Goal: Transaction & Acquisition: Purchase product/service

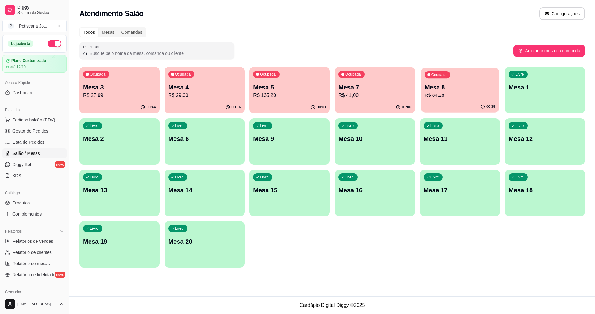
click at [437, 89] on p "Mesa 8" at bounding box center [459, 87] width 71 height 8
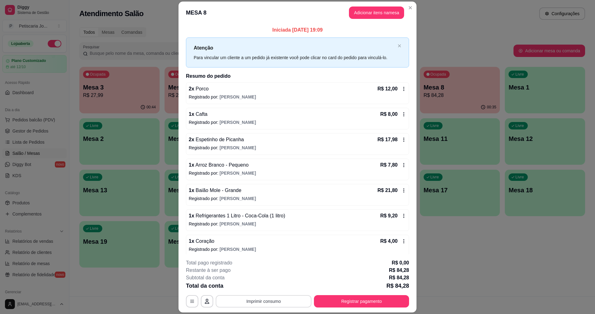
click at [247, 299] on button "Imprimir consumo" at bounding box center [264, 301] width 96 height 12
click at [259, 288] on button "IMPRESSORA" at bounding box center [263, 287] width 45 height 10
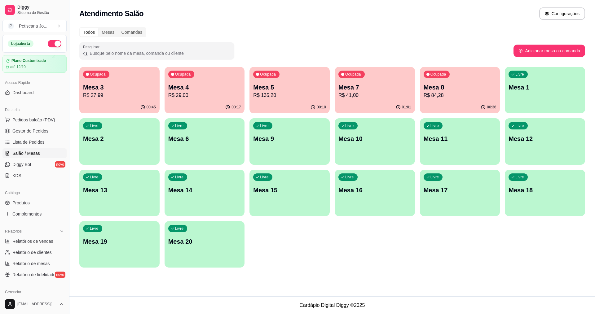
click at [207, 103] on div "00:17" at bounding box center [205, 107] width 80 height 12
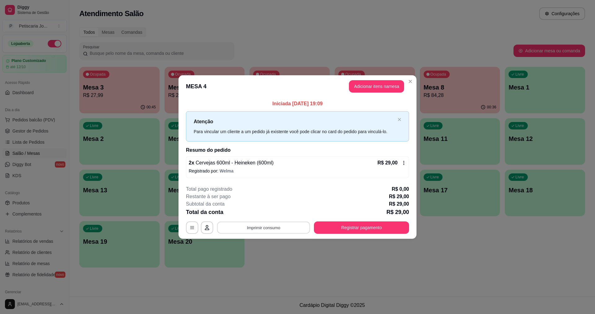
click at [262, 232] on button "Imprimir consumo" at bounding box center [263, 228] width 93 height 12
click at [263, 210] on button "IMPRESSORA" at bounding box center [265, 214] width 43 height 10
click at [322, 225] on button "Registrar pagamento" at bounding box center [361, 228] width 95 height 12
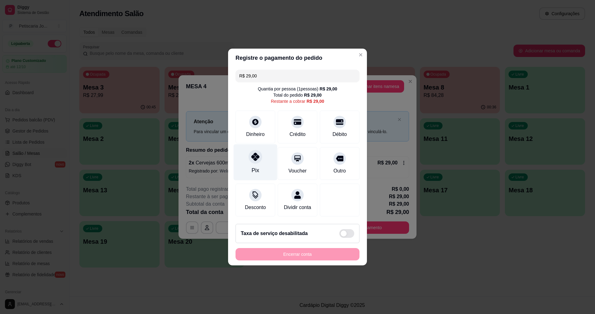
click at [252, 156] on icon at bounding box center [255, 157] width 8 height 8
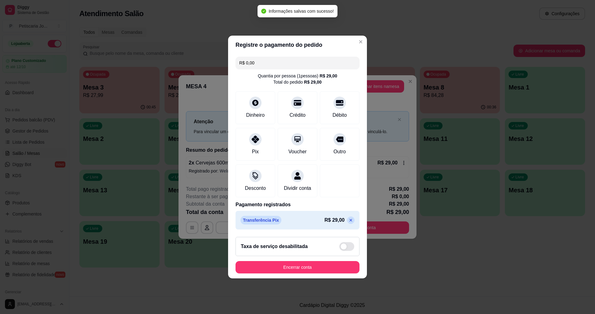
type input "R$ 0,00"
click at [306, 268] on button "Encerrar conta" at bounding box center [297, 267] width 120 height 12
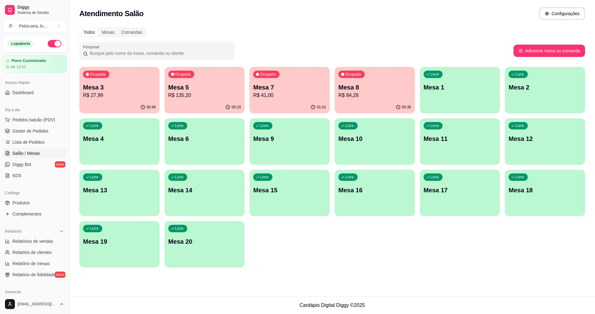
click at [383, 63] on div "Todos Mesas Comandas Pesquisar Adicionar mesa ou comanda Ocupada Mesa 3 R$ 27,9…" at bounding box center [331, 150] width 525 height 252
click at [381, 73] on div "Ocupada Mesa 8 R$ 84,28" at bounding box center [375, 84] width 80 height 34
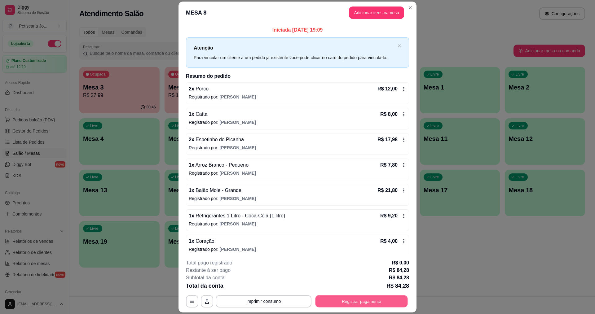
click at [368, 307] on button "Registrar pagamento" at bounding box center [361, 302] width 92 height 12
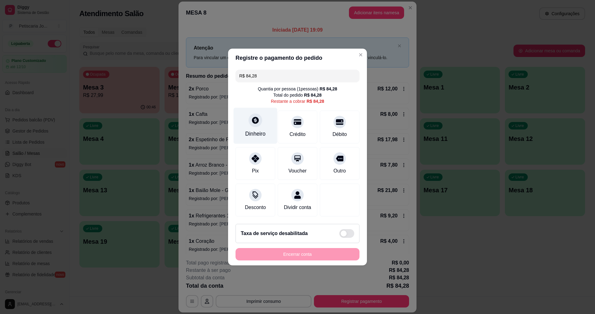
click at [260, 130] on div "Dinheiro" at bounding box center [255, 134] width 20 height 8
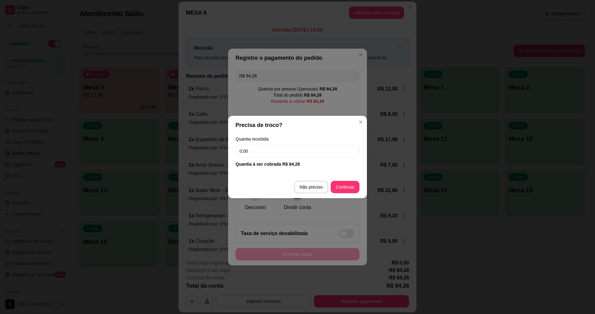
click at [264, 154] on input "0,00" at bounding box center [297, 151] width 124 height 12
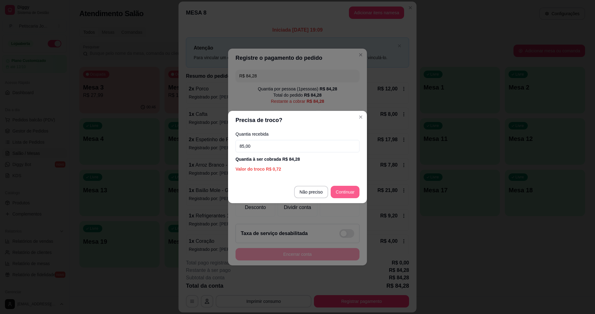
type input "85,00"
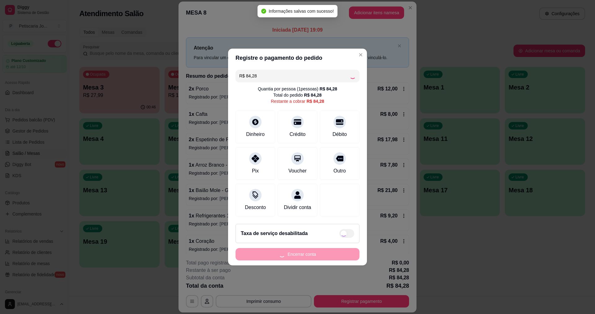
type input "R$ 0,00"
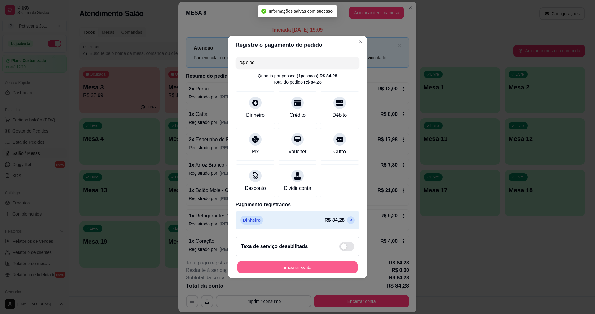
click at [294, 268] on button "Encerrar conta" at bounding box center [297, 267] width 120 height 12
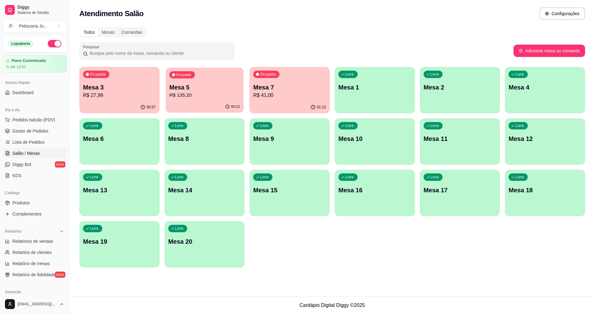
click at [233, 82] on div "Ocupada Mesa 5 R$ 135,20" at bounding box center [205, 84] width 78 height 33
click at [296, 115] on div "Ocupada Mesa 3 R$ 27,99 00:57 Ocupada Mesa 5 R$ 135,20 00:22 Ocupada Mesa 7 R$ …" at bounding box center [332, 167] width 506 height 201
click at [293, 94] on p "R$ 41,00" at bounding box center [289, 95] width 71 height 7
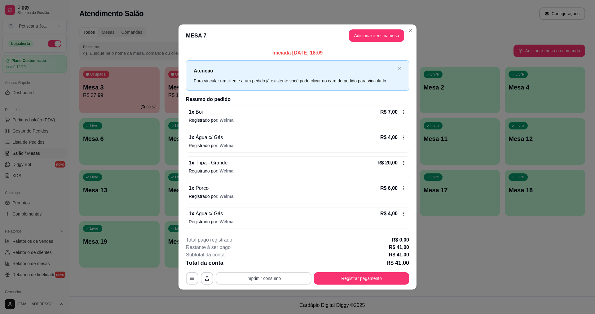
click at [272, 275] on button "Imprimir consumo" at bounding box center [264, 278] width 96 height 12
click at [268, 256] on h4 "Escolha a impressora" at bounding box center [265, 254] width 45 height 6
click at [264, 262] on button "IMPRESSORA" at bounding box center [265, 264] width 45 height 10
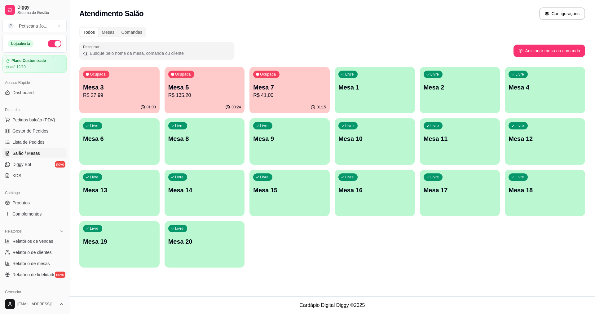
click at [170, 91] on div "Mesa 5 R$ 135,20" at bounding box center [204, 91] width 73 height 16
click at [299, 91] on div "Mesa 7 R$ 41,00" at bounding box center [289, 90] width 71 height 15
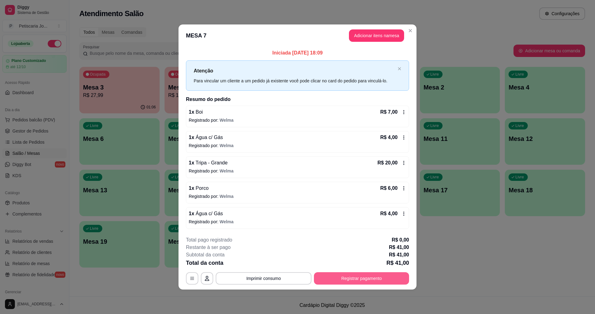
click at [326, 274] on button "Registrar pagamento" at bounding box center [361, 278] width 95 height 12
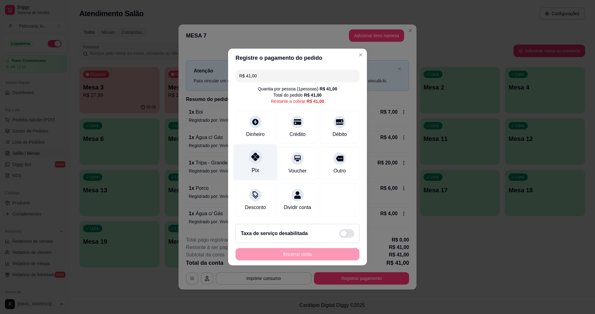
click at [262, 162] on div "Pix" at bounding box center [256, 162] width 44 height 36
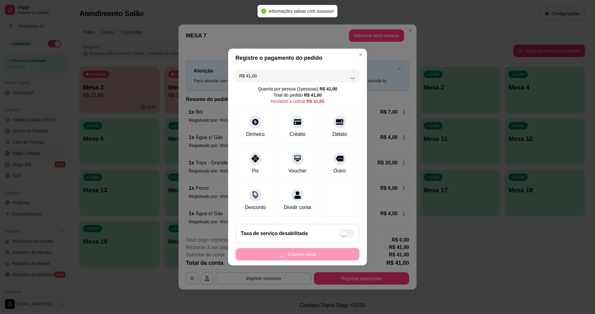
type input "R$ 0,00"
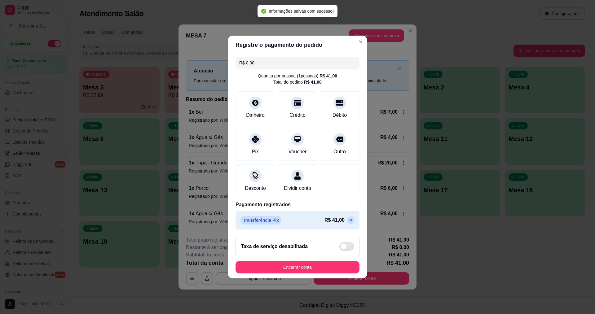
drag, startPoint x: 319, startPoint y: 261, endPoint x: 316, endPoint y: 268, distance: 6.8
click at [317, 266] on footer "Taxa de serviço desabilitada Encerrar conta" at bounding box center [297, 255] width 139 height 46
click at [316, 269] on button "Encerrar conta" at bounding box center [297, 267] width 120 height 12
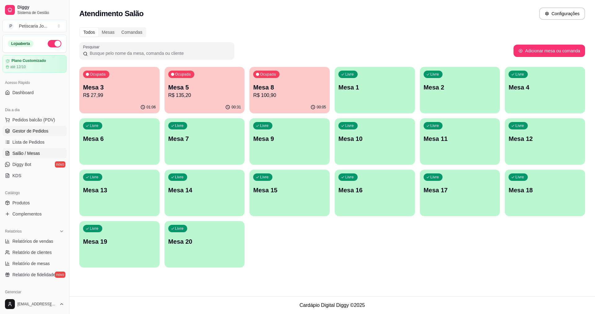
click at [27, 129] on span "Gestor de Pedidos" at bounding box center [30, 131] width 36 height 6
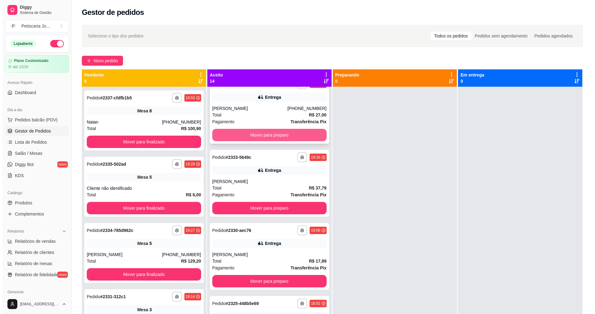
scroll to position [93, 0]
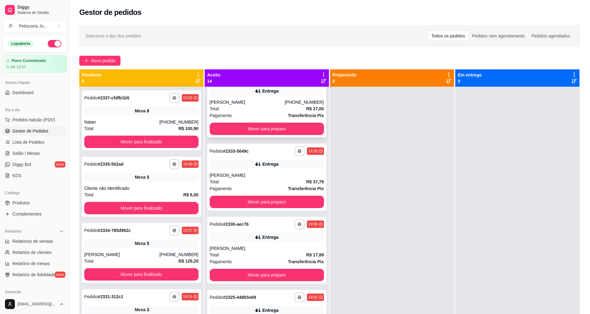
click at [269, 172] on div "[PERSON_NAME]" at bounding box center [267, 175] width 114 height 6
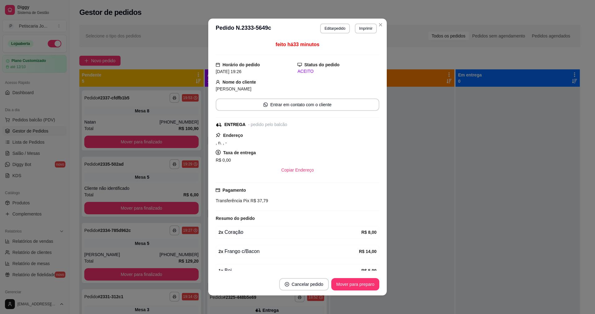
scroll to position [31, 0]
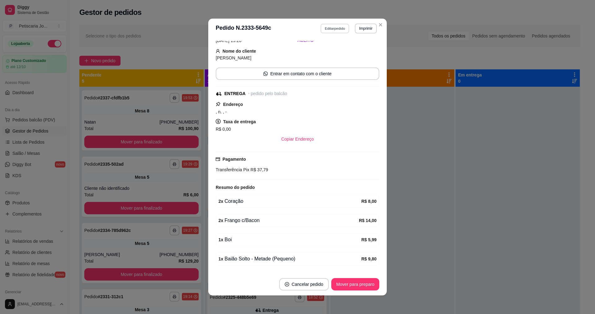
click at [342, 33] on button "Editar pedido" at bounding box center [335, 29] width 29 height 10
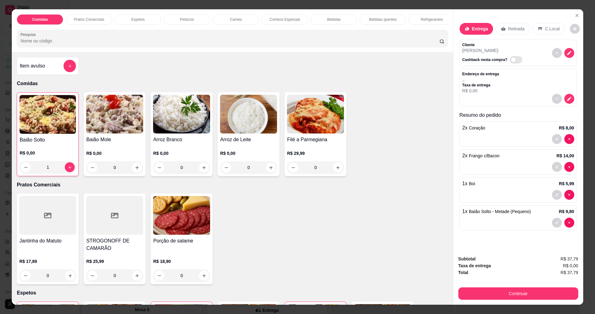
click at [534, 167] on div at bounding box center [518, 167] width 112 height 10
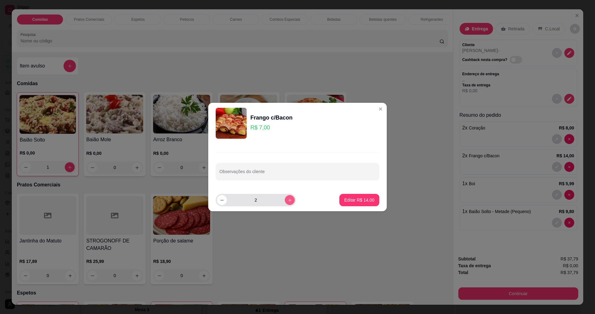
click at [285, 200] on button "increase-product-quantity" at bounding box center [290, 200] width 10 height 10
type input "3"
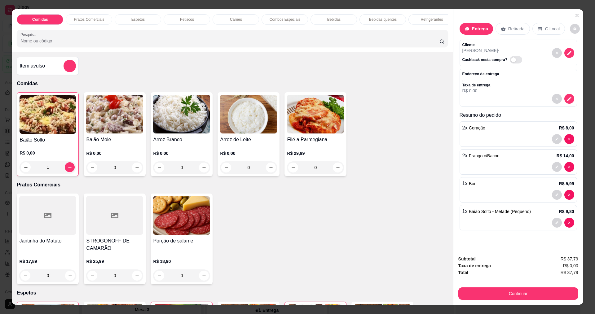
click at [513, 164] on div at bounding box center [518, 167] width 112 height 10
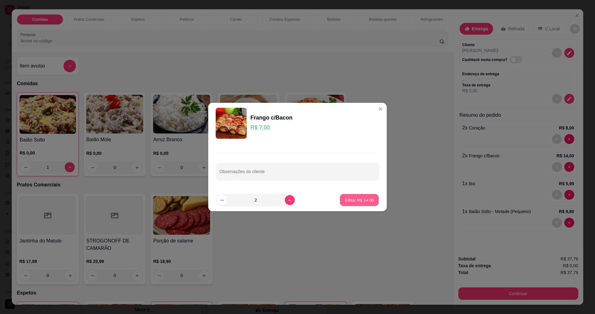
click at [345, 202] on p "Editar R$ 14,00" at bounding box center [359, 200] width 29 height 6
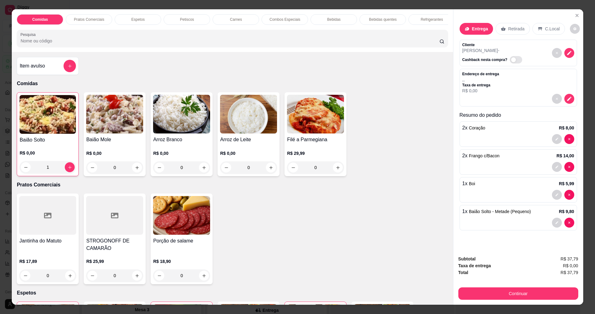
click at [482, 163] on div at bounding box center [518, 167] width 112 height 10
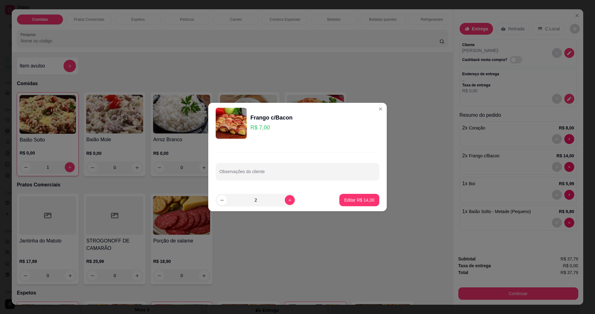
click at [303, 200] on div "2" at bounding box center [273, 200] width 114 height 12
click at [288, 200] on icon "increase-product-quantity" at bounding box center [289, 200] width 3 height 3
type input "3"
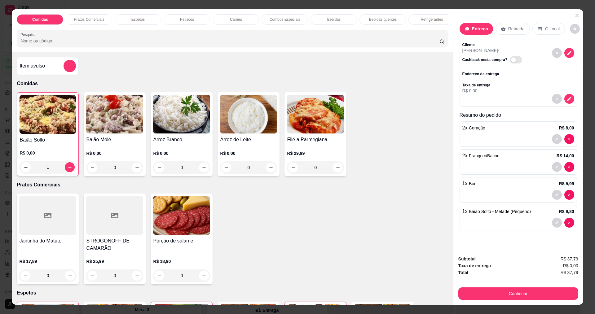
click at [462, 156] on p "2 x Frango c/Bacon" at bounding box center [480, 155] width 37 height 7
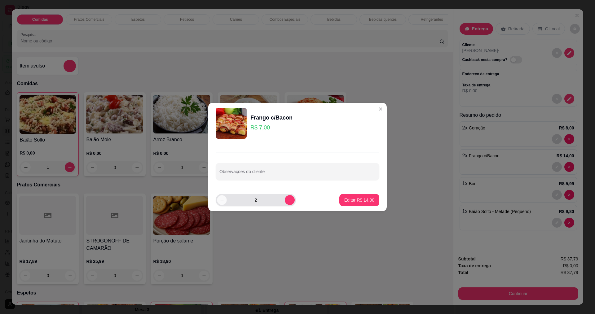
click at [221, 203] on button "decrease-product-quantity" at bounding box center [222, 200] width 10 height 10
click at [288, 202] on icon "increase-product-quantity" at bounding box center [290, 200] width 5 height 5
type input "3"
type input "4"
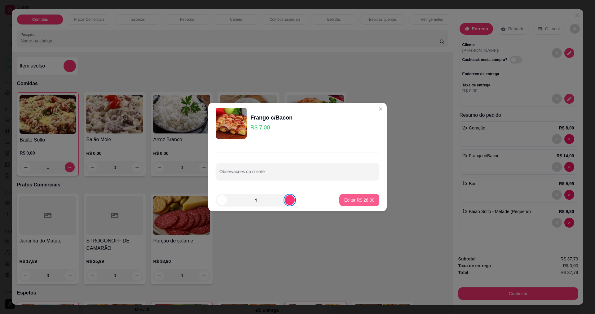
click at [362, 197] on p "Editar R$ 28,00" at bounding box center [359, 200] width 30 height 6
type input "4"
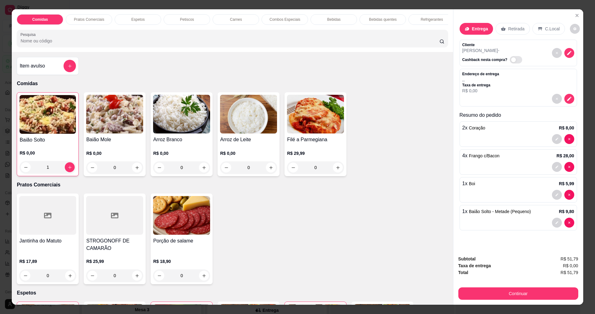
click at [507, 170] on div at bounding box center [518, 167] width 112 height 10
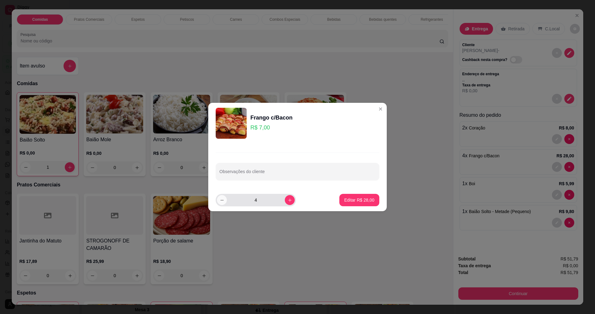
click at [222, 201] on icon "decrease-product-quantity" at bounding box center [222, 200] width 5 height 5
type input "3"
click at [289, 198] on button "increase-product-quantity" at bounding box center [290, 200] width 10 height 10
type input "3"
click at [324, 147] on div "Observações do cliente" at bounding box center [297, 166] width 178 height 45
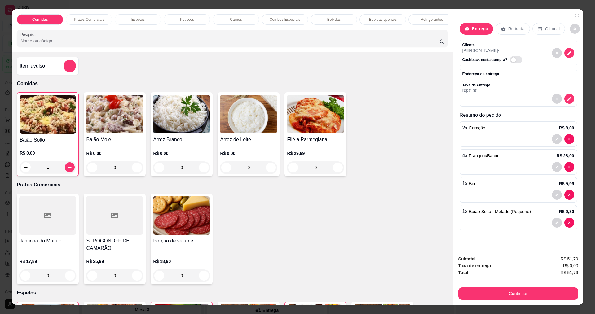
click at [465, 158] on p "4 x Frango c/Bacon" at bounding box center [480, 155] width 37 height 7
type input "0"
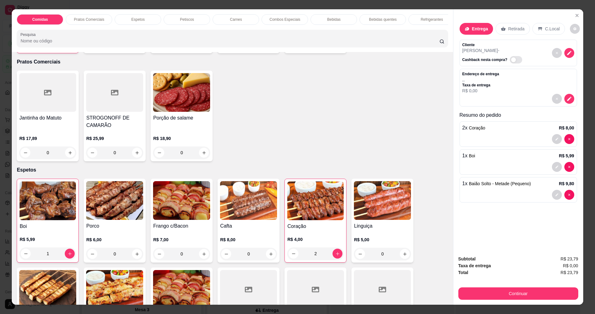
scroll to position [155, 0]
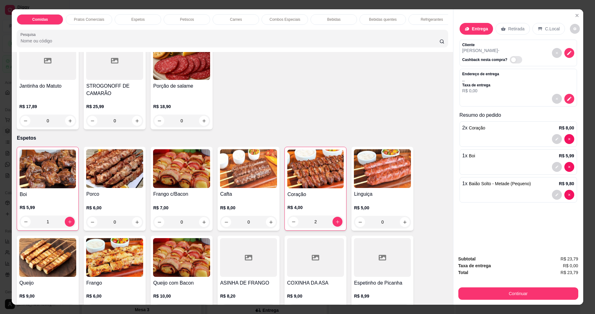
click at [170, 180] on img at bounding box center [181, 168] width 57 height 39
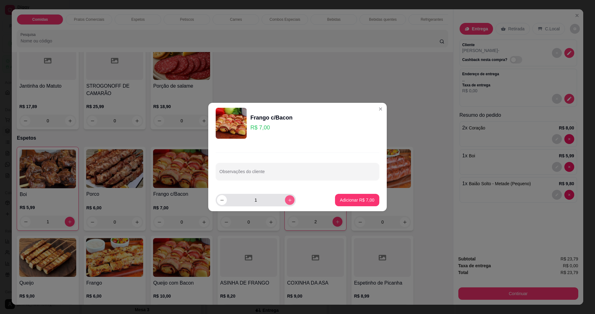
click at [285, 203] on button "increase-product-quantity" at bounding box center [290, 200] width 10 height 10
type input "3"
click at [339, 200] on p "Adicionar R$ 21,00" at bounding box center [356, 200] width 36 height 6
type input "3"
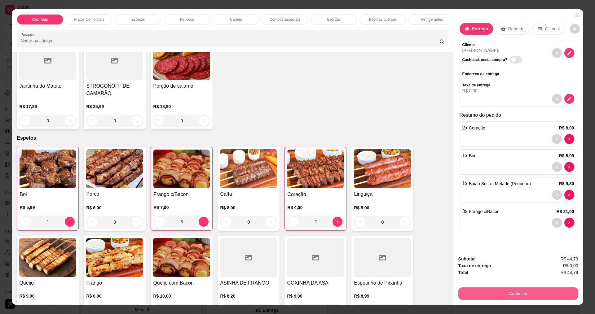
click at [516, 292] on button "Continuar" at bounding box center [518, 294] width 120 height 12
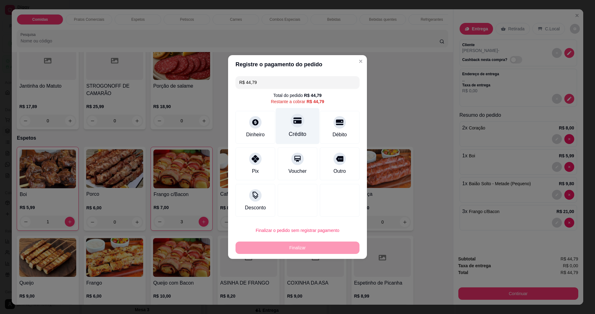
click at [298, 126] on div at bounding box center [298, 121] width 14 height 14
type input "R$ 0,00"
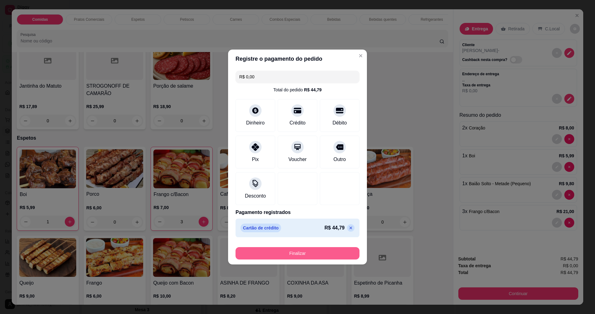
click at [292, 255] on button "Finalizar" at bounding box center [297, 253] width 124 height 12
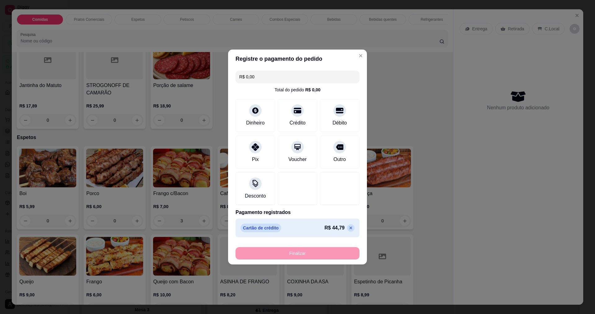
type input "0"
type input "-R$ 44,79"
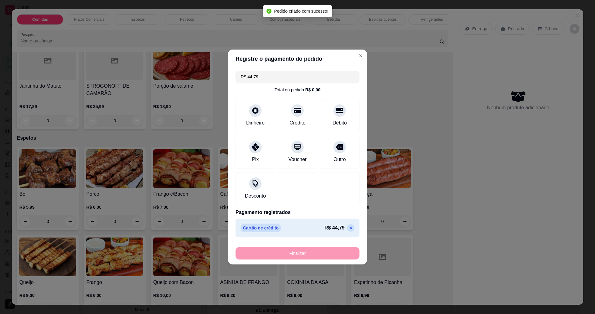
scroll to position [45, 0]
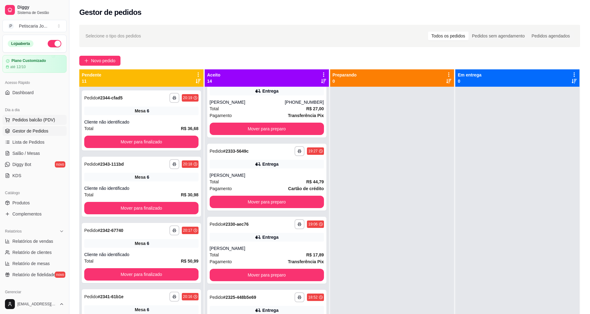
click at [29, 123] on span "Pedidos balcão (PDV)" at bounding box center [33, 120] width 43 height 6
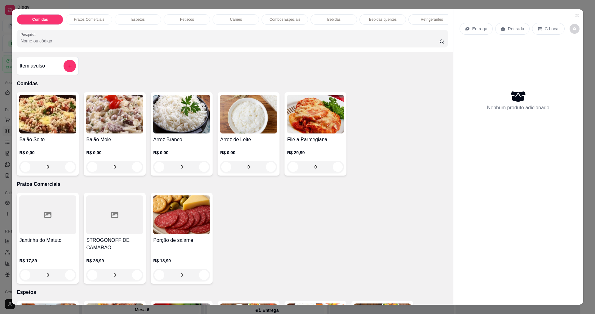
click at [29, 141] on h4 "Baião Solto" at bounding box center [47, 139] width 57 height 7
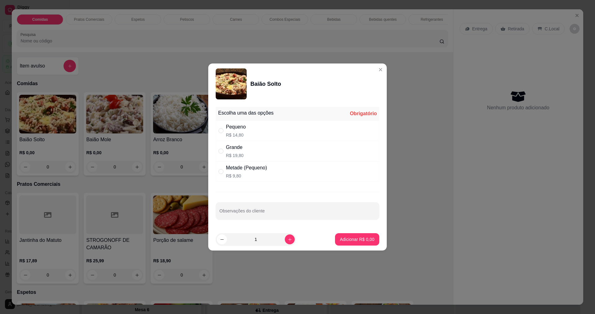
click at [370, 68] on div "Baião Solto" at bounding box center [298, 83] width 164 height 31
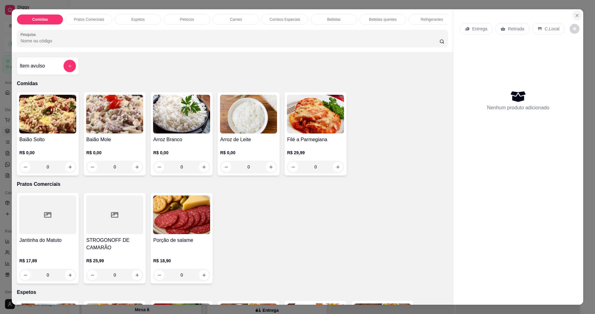
click at [575, 14] on icon "Close" at bounding box center [576, 15] width 5 height 5
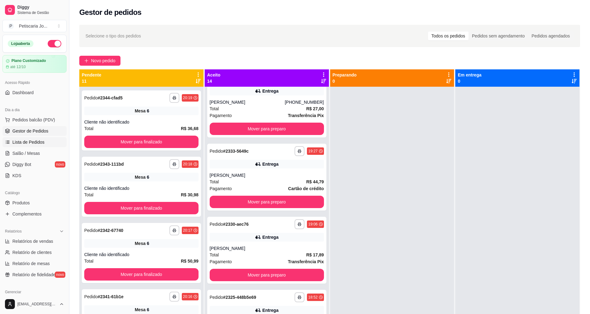
click at [26, 143] on span "Lista de Pedidos" at bounding box center [28, 142] width 32 height 6
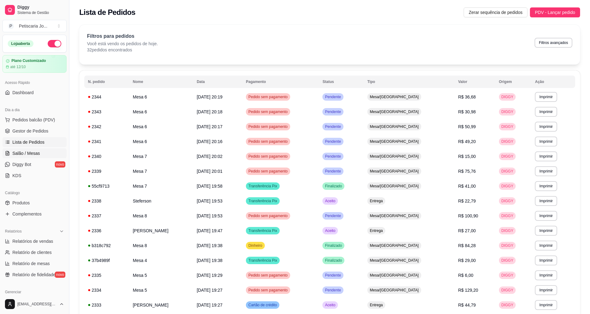
click at [24, 153] on span "Salão / Mesas" at bounding box center [26, 153] width 28 height 6
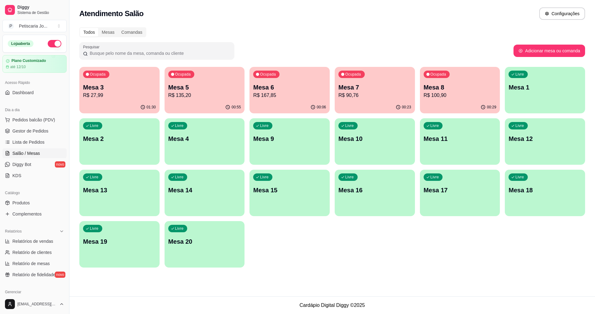
click at [373, 78] on div "Ocupada Mesa 7 R$ 90,76" at bounding box center [375, 84] width 80 height 34
click at [24, 90] on span "Dashboard" at bounding box center [22, 93] width 21 height 6
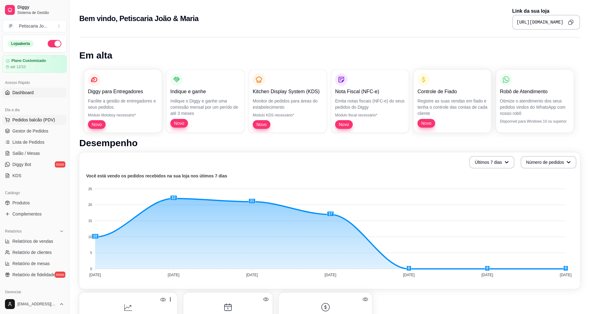
click at [35, 120] on span "Pedidos balcão (PDV)" at bounding box center [33, 120] width 43 height 6
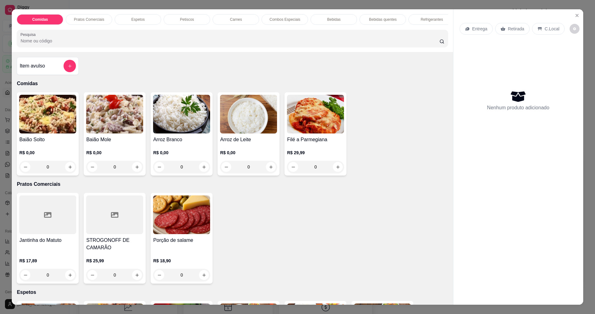
click at [102, 118] on img at bounding box center [114, 114] width 57 height 39
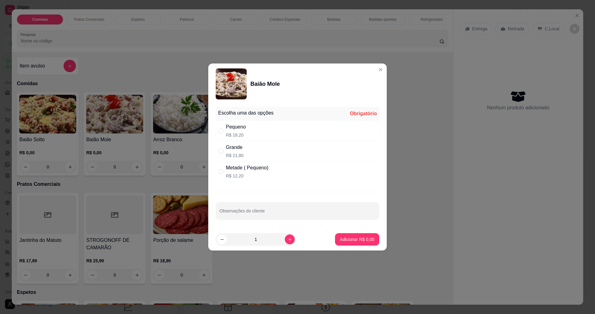
click at [233, 169] on div "Metade ( Pequeno)" at bounding box center [247, 167] width 42 height 7
radio input "true"
click at [343, 241] on p "Adicionar R$ 12,20" at bounding box center [356, 239] width 36 height 6
type input "1"
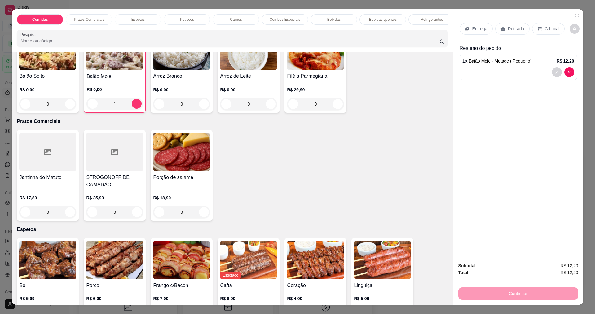
scroll to position [124, 0]
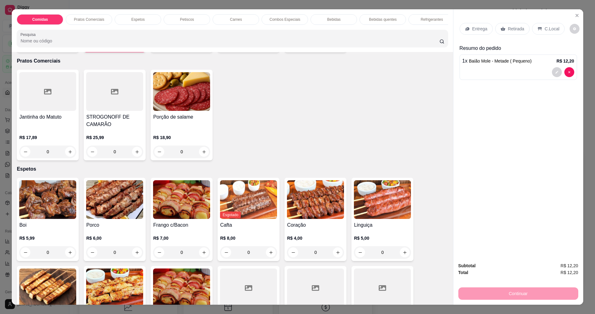
click at [318, 216] on img at bounding box center [315, 199] width 57 height 39
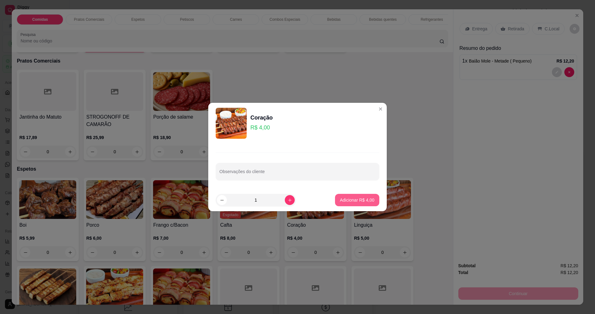
click at [340, 203] on p "Adicionar R$ 4,00" at bounding box center [357, 200] width 34 height 6
type input "1"
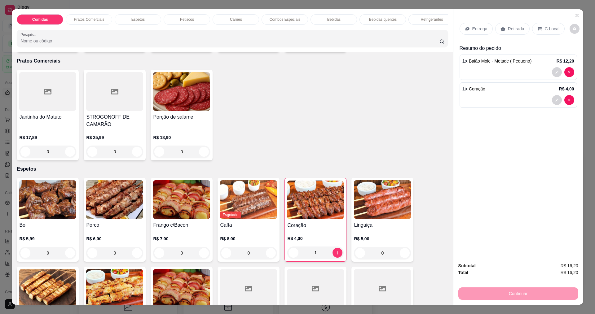
click at [481, 31] on p "Entrega" at bounding box center [479, 29] width 15 height 6
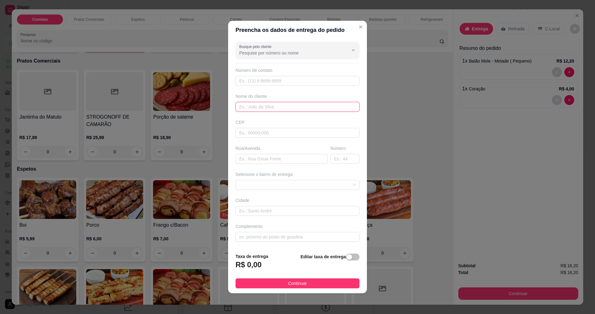
click at [287, 105] on input "text" at bounding box center [297, 107] width 124 height 10
type input "[PERSON_NAME]"
click at [292, 282] on span "Continuar" at bounding box center [297, 283] width 19 height 7
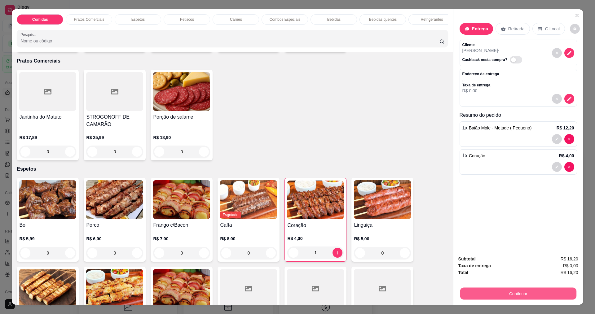
click at [465, 289] on button "Continuar" at bounding box center [518, 294] width 116 height 12
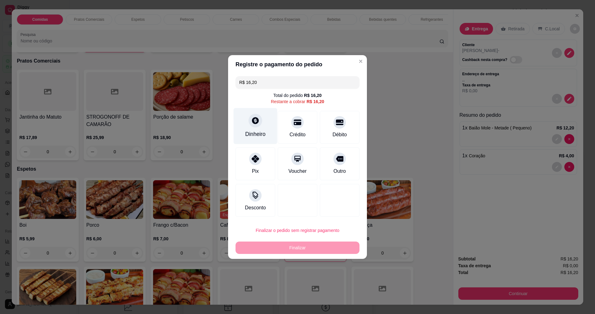
click at [258, 142] on div "Dinheiro" at bounding box center [256, 126] width 44 height 36
click at [255, 165] on div "Pix" at bounding box center [256, 163] width 44 height 36
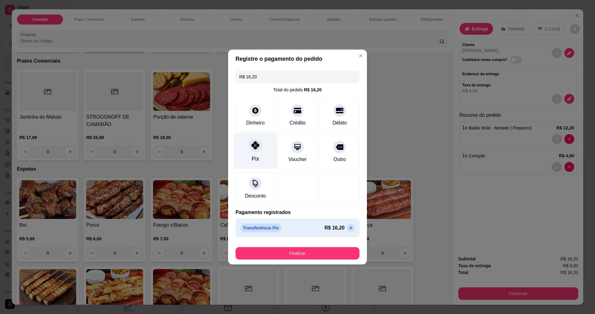
type input "R$ 0,00"
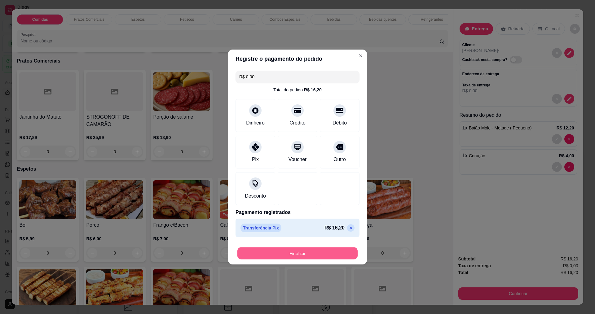
click at [293, 258] on button "Finalizar" at bounding box center [297, 254] width 120 height 12
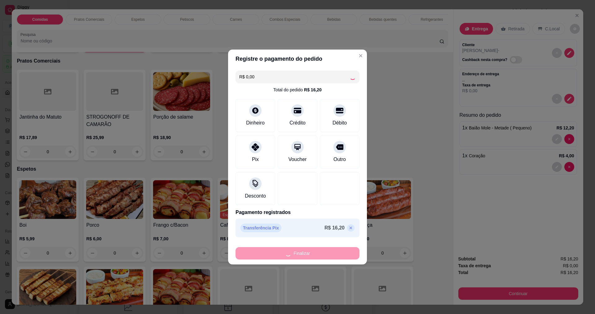
type input "0"
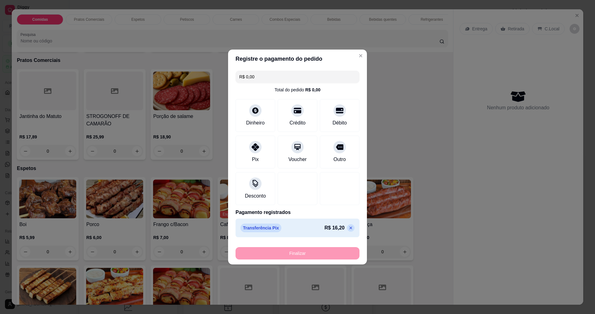
type input "-R$ 16,20"
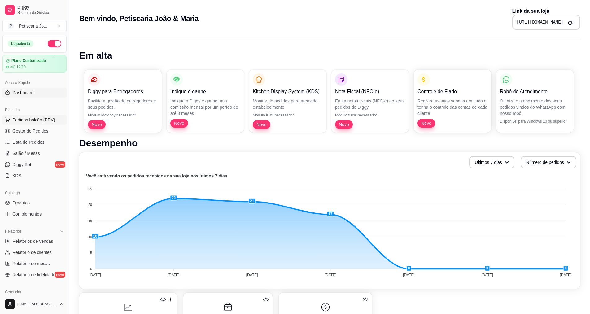
click at [26, 118] on span "Pedidos balcão (PDV)" at bounding box center [33, 120] width 43 height 6
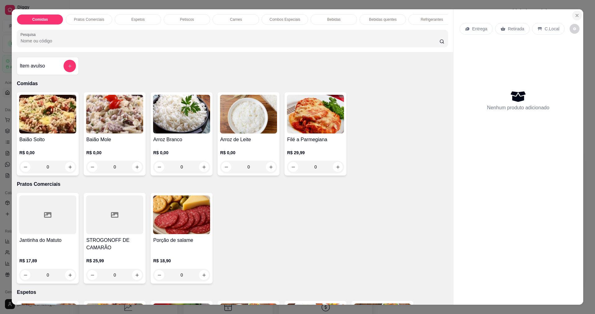
click at [578, 17] on button "Close" at bounding box center [577, 16] width 10 height 10
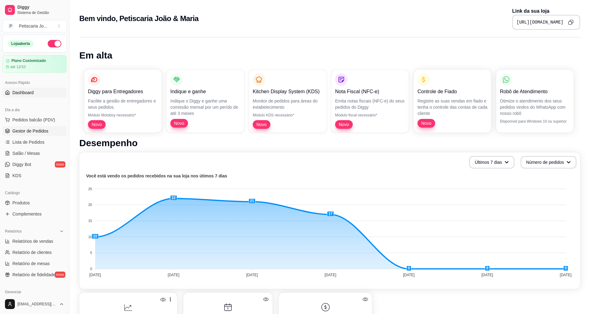
click at [34, 134] on span "Gestor de Pedidos" at bounding box center [30, 131] width 36 height 6
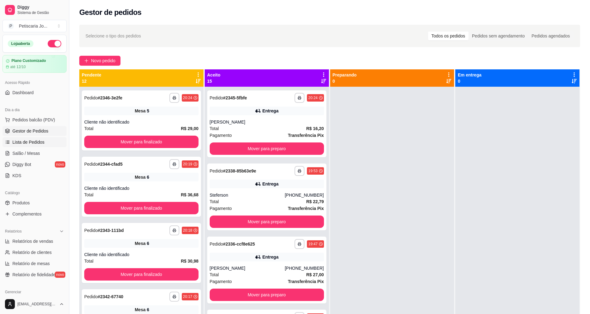
click at [21, 144] on span "Lista de Pedidos" at bounding box center [28, 142] width 32 height 6
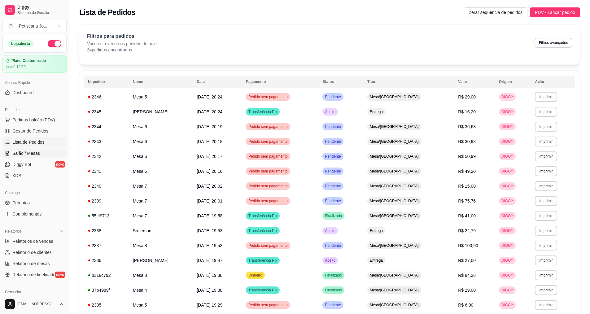
click at [31, 154] on span "Salão / Mesas" at bounding box center [26, 153] width 28 height 6
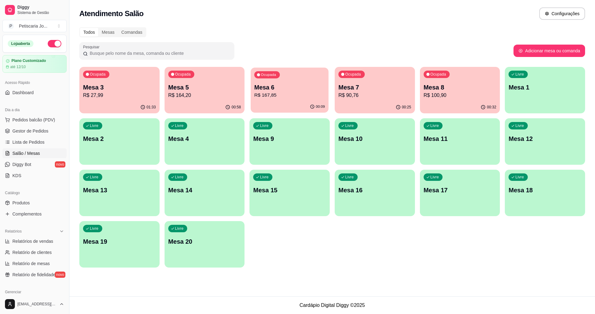
click at [275, 94] on p "R$ 167,85" at bounding box center [289, 95] width 71 height 7
click at [224, 81] on div "Ocupada Mesa 5 R$ 164,20" at bounding box center [205, 84] width 78 height 33
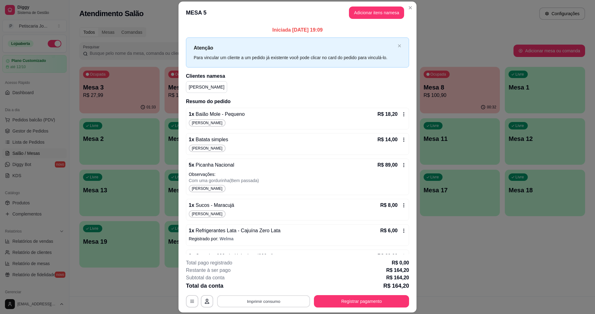
click at [271, 302] on button "Imprimir consumo" at bounding box center [263, 302] width 93 height 12
click at [270, 284] on button "IMPRESSORA" at bounding box center [262, 287] width 43 height 10
click at [324, 296] on button "Registrar pagamento" at bounding box center [361, 302] width 92 height 12
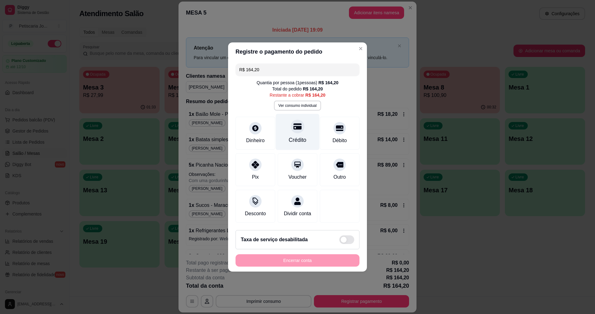
click at [309, 133] on div "Crédito" at bounding box center [298, 132] width 44 height 36
type input "R$ 0,00"
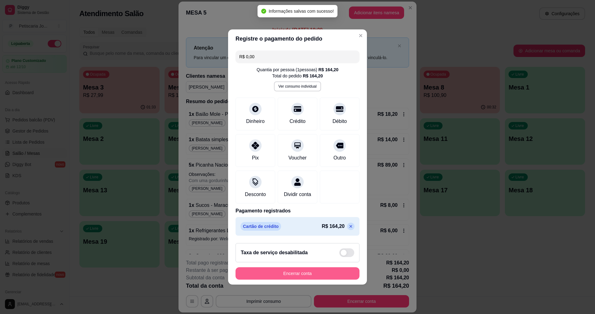
click at [310, 278] on button "Encerrar conta" at bounding box center [297, 273] width 124 height 12
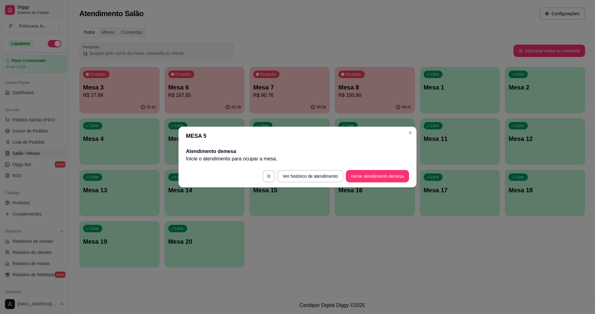
click at [405, 134] on header "MESA 5" at bounding box center [297, 136] width 238 height 19
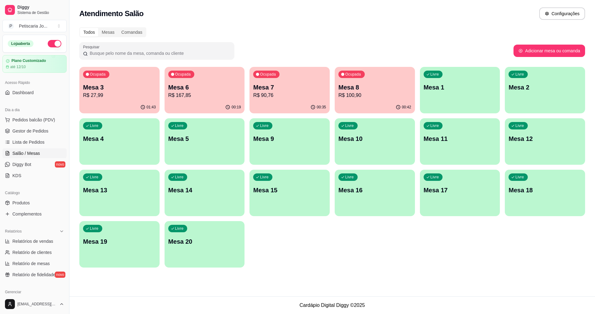
click at [101, 96] on p "R$ 27,99" at bounding box center [119, 95] width 73 height 7
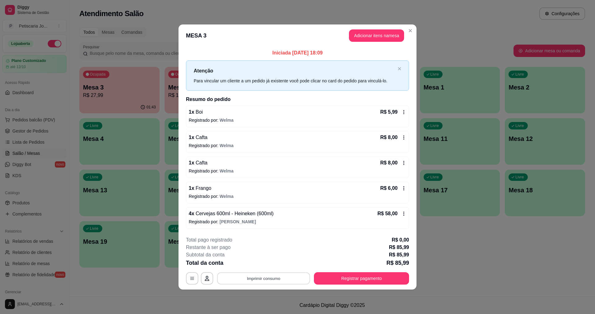
click at [264, 276] on button "Imprimir consumo" at bounding box center [263, 278] width 93 height 12
click at [270, 267] on button "IMPRESSORA" at bounding box center [265, 264] width 43 height 10
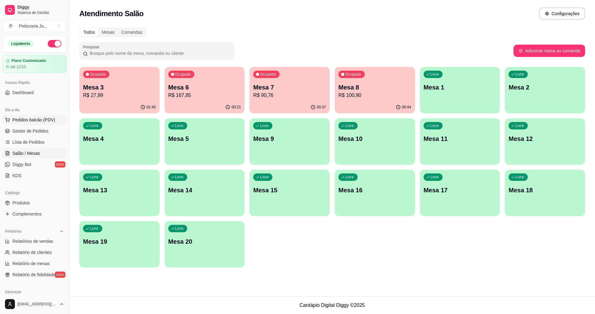
click at [21, 117] on span "Pedidos balcão (PDV)" at bounding box center [33, 120] width 43 height 6
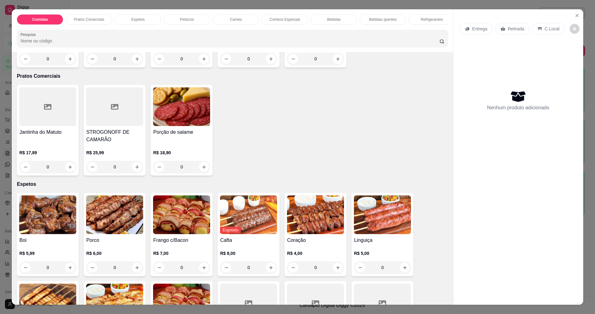
scroll to position [31, 0]
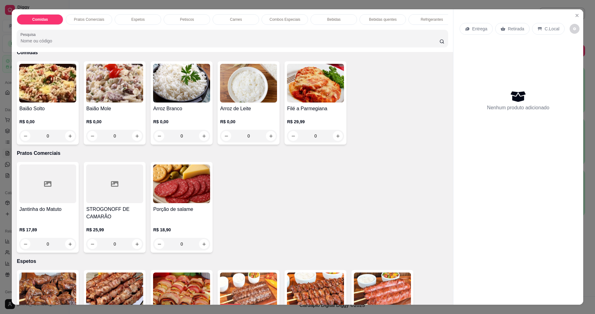
click at [38, 167] on div "Jantinha do Matuto R$ 17,89 0" at bounding box center [48, 207] width 62 height 91
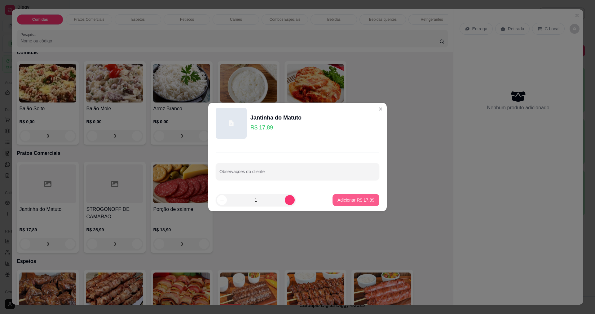
click at [349, 195] on button "Adicionar R$ 17,89" at bounding box center [355, 200] width 47 height 12
type input "1"
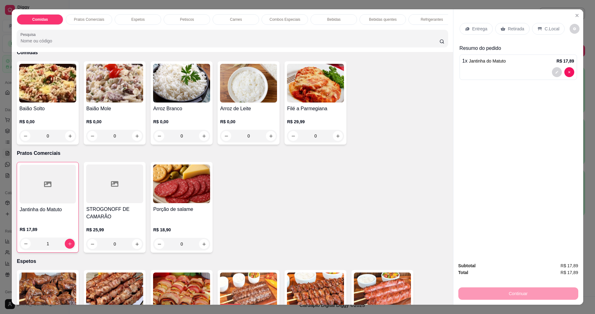
click at [476, 30] on p "Entrega" at bounding box center [479, 29] width 15 height 6
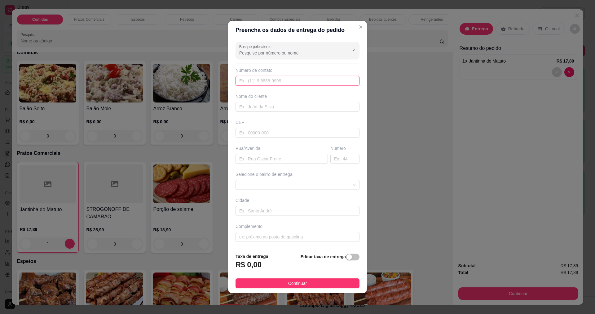
click at [284, 83] on input "text" at bounding box center [297, 81] width 124 height 10
drag, startPoint x: 284, startPoint y: 98, endPoint x: 285, endPoint y: 105, distance: 7.2
click at [284, 99] on div "Nome do cliente" at bounding box center [297, 96] width 124 height 6
click at [287, 115] on div "Busque pelo cliente Número de contato Nome do cliente CEP Rua/[GEOGRAPHIC_DATA]…" at bounding box center [297, 143] width 139 height 209
click at [288, 105] on input "text" at bounding box center [297, 107] width 124 height 10
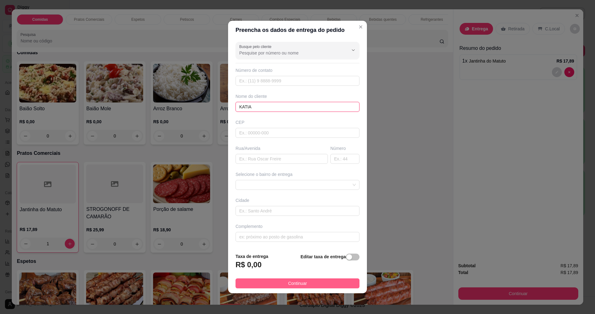
type input "KATIA"
click at [306, 287] on button "Continuar" at bounding box center [297, 284] width 124 height 10
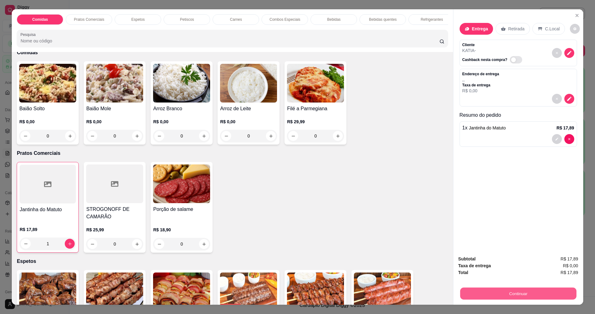
click at [541, 297] on button "Continuar" at bounding box center [518, 294] width 116 height 12
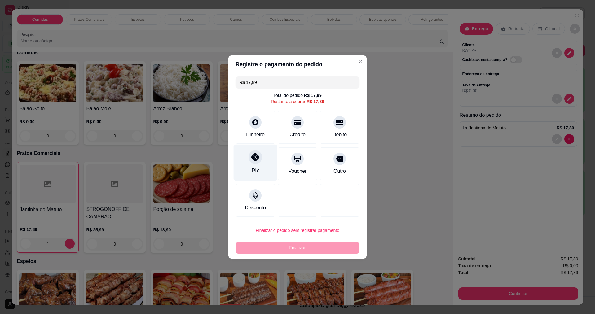
click at [248, 156] on div "Pix" at bounding box center [256, 163] width 44 height 36
type input "R$ 0,00"
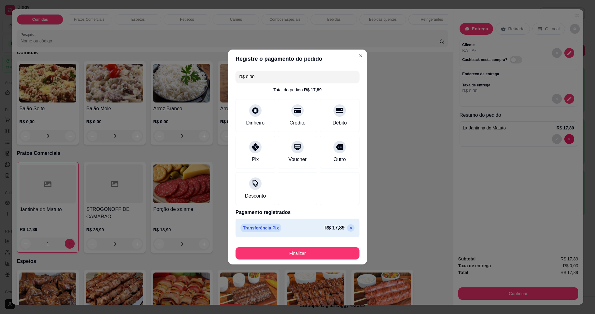
click at [302, 260] on footer "Finalizar" at bounding box center [297, 252] width 139 height 25
click at [309, 248] on button "Finalizar" at bounding box center [297, 253] width 124 height 12
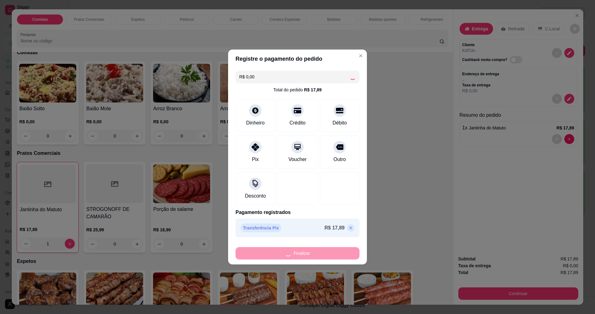
type input "0"
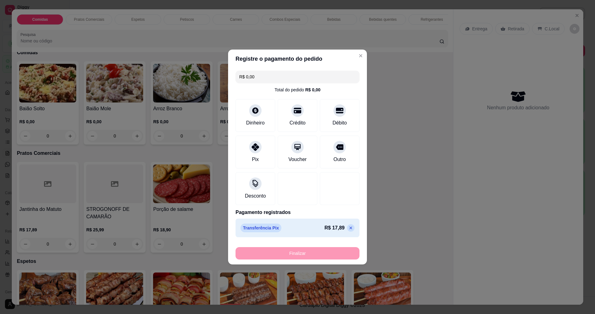
type input "-R$ 17,89"
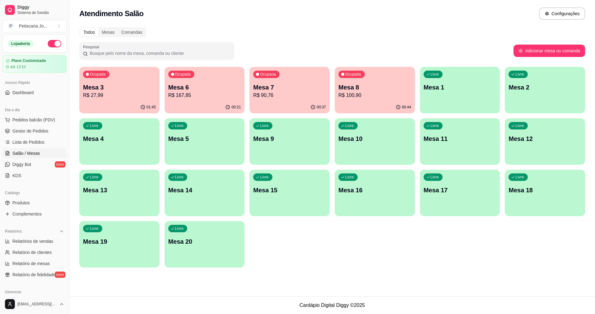
click at [301, 109] on div "00:37" at bounding box center [289, 107] width 80 height 12
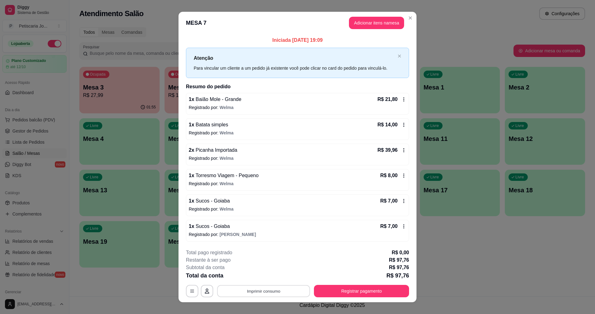
click at [288, 296] on button "Imprimir consumo" at bounding box center [263, 291] width 93 height 12
click at [267, 281] on button "IMPRESSORA" at bounding box center [262, 277] width 43 height 10
click at [375, 293] on button "Registrar pagamento" at bounding box center [361, 291] width 92 height 12
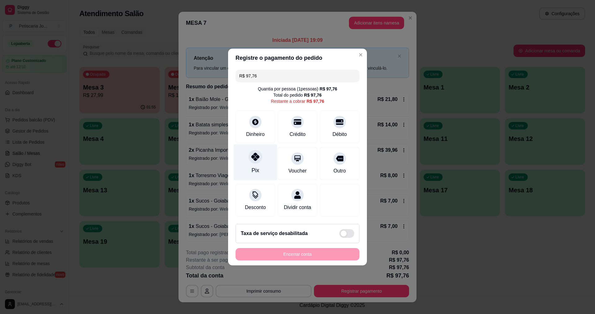
click at [252, 155] on icon at bounding box center [255, 157] width 8 height 8
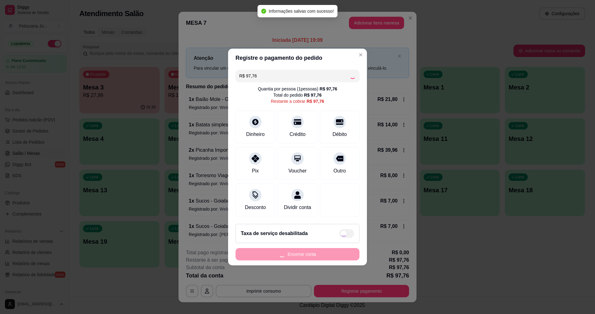
type input "R$ 0,00"
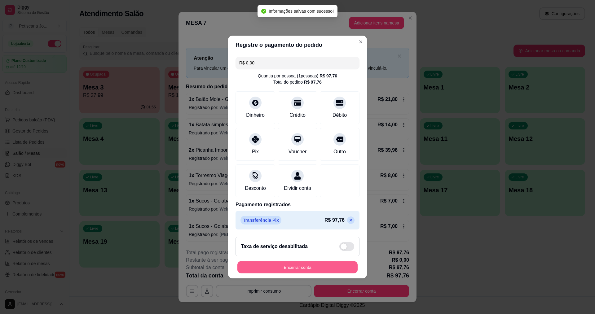
click at [319, 271] on button "Encerrar conta" at bounding box center [297, 267] width 120 height 12
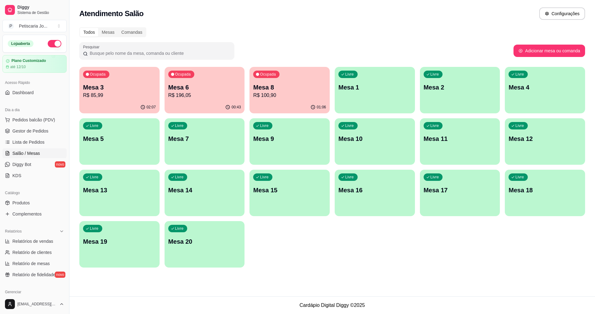
click at [270, 86] on p "Mesa 8" at bounding box center [289, 87] width 73 height 9
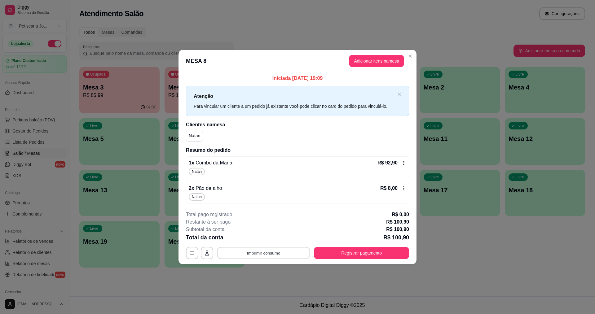
click at [270, 253] on button "Imprimir consumo" at bounding box center [263, 253] width 93 height 12
click at [270, 241] on button "IMPRESSORA" at bounding box center [265, 239] width 43 height 10
click at [330, 254] on button "Registrar pagamento" at bounding box center [361, 253] width 95 height 12
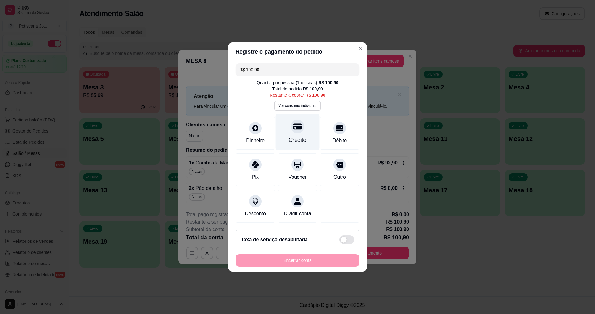
click at [299, 132] on div "Crédito" at bounding box center [298, 132] width 44 height 36
type input "R$ 0,00"
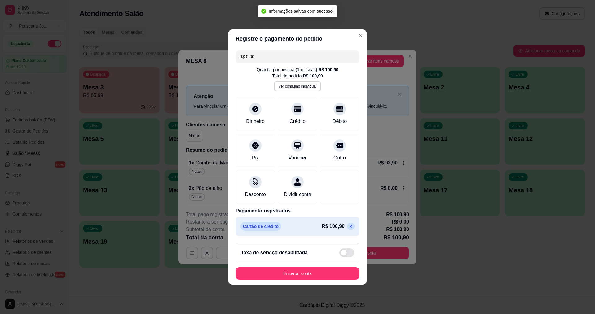
click at [280, 270] on footer "Taxa de serviço desabilitada Encerrar conta" at bounding box center [297, 261] width 139 height 46
click at [280, 274] on button "Encerrar conta" at bounding box center [297, 274] width 120 height 12
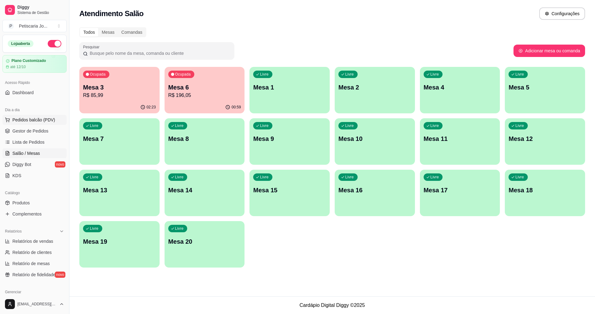
click at [22, 117] on span "Pedidos balcão (PDV)" at bounding box center [33, 120] width 43 height 6
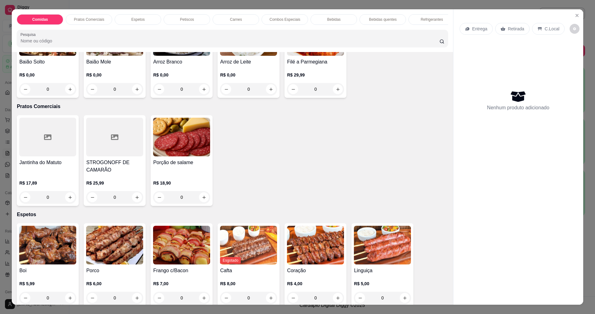
scroll to position [155, 0]
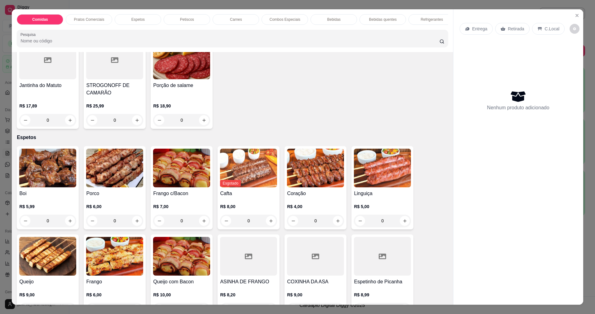
click at [36, 78] on div at bounding box center [47, 60] width 57 height 39
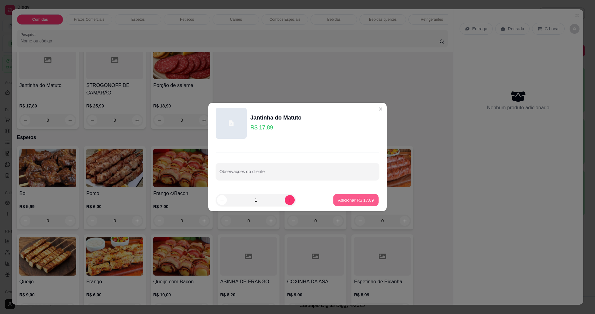
click at [338, 200] on p "Adicionar R$ 17,89" at bounding box center [356, 200] width 36 height 6
type input "1"
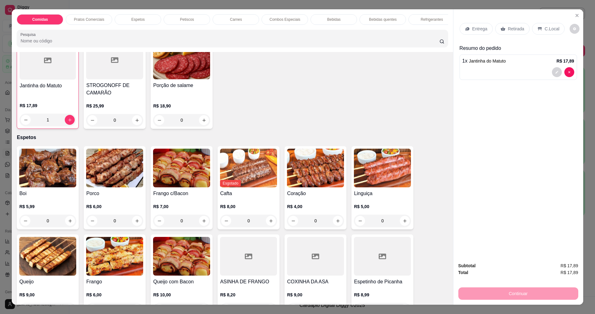
scroll to position [155, 0]
click at [473, 29] on p "Entrega" at bounding box center [479, 29] width 15 height 6
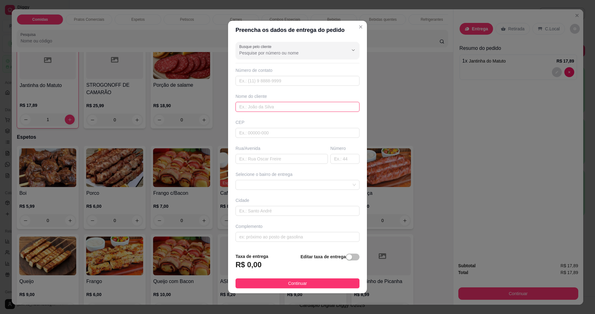
click at [264, 108] on input "text" at bounding box center [297, 107] width 124 height 10
type input "KEILA"
click at [261, 135] on input "text" at bounding box center [297, 133] width 124 height 10
click at [248, 78] on input "text" at bounding box center [297, 81] width 124 height 10
type input "13"
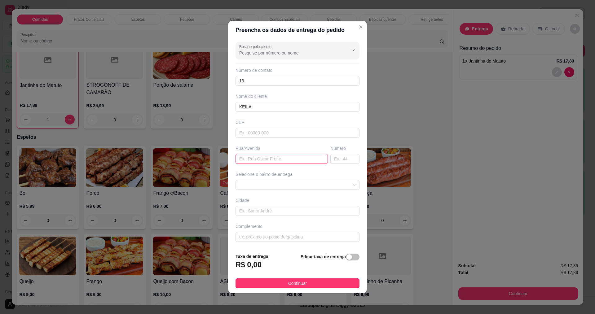
click at [237, 158] on input "text" at bounding box center [281, 159] width 92 height 10
type input "CAPRISTANO DE ABREU"
click at [296, 284] on span "Continuar" at bounding box center [297, 283] width 19 height 7
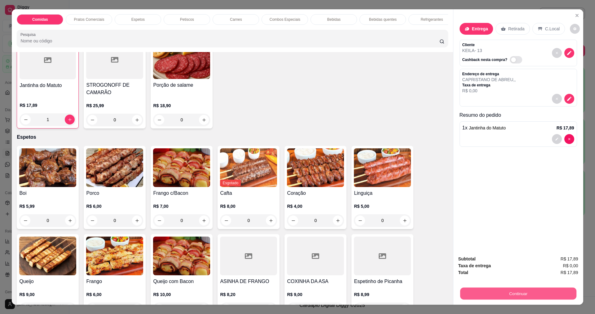
click at [487, 288] on button "Continuar" at bounding box center [518, 294] width 116 height 12
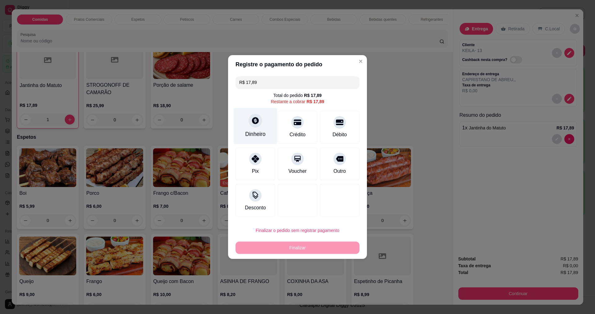
click at [265, 139] on div "Dinheiro" at bounding box center [256, 126] width 44 height 36
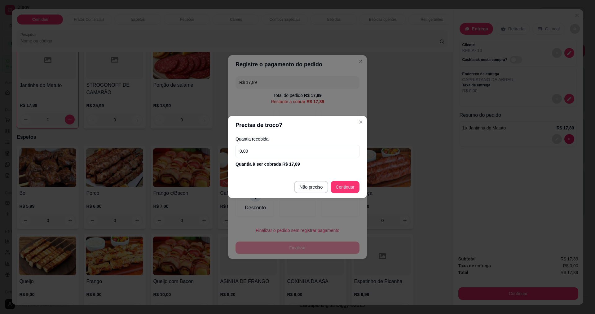
click at [260, 154] on input "0,00" at bounding box center [297, 151] width 124 height 12
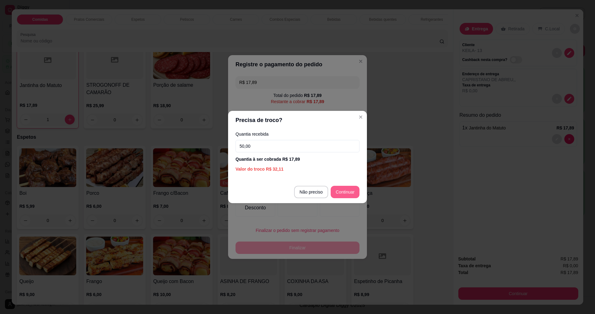
type input "50,00"
type input "R$ 0,00"
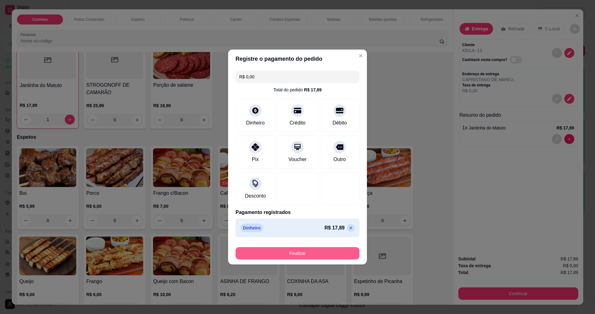
click at [276, 254] on button "Finalizar" at bounding box center [297, 253] width 124 height 12
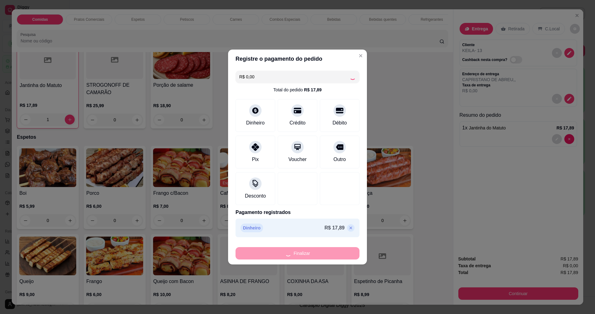
type input "0"
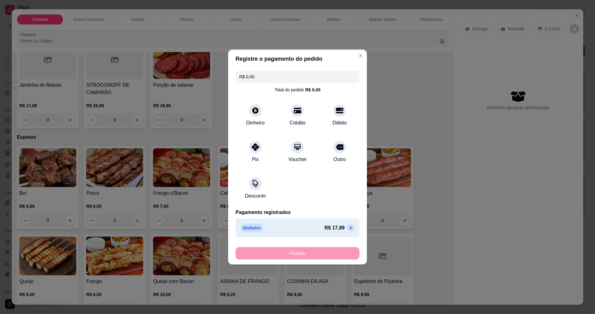
type input "-R$ 17,89"
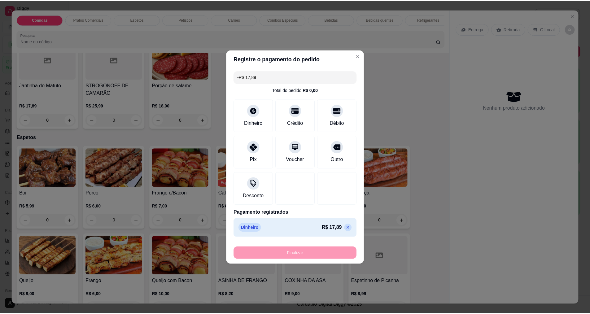
scroll to position [155, 0]
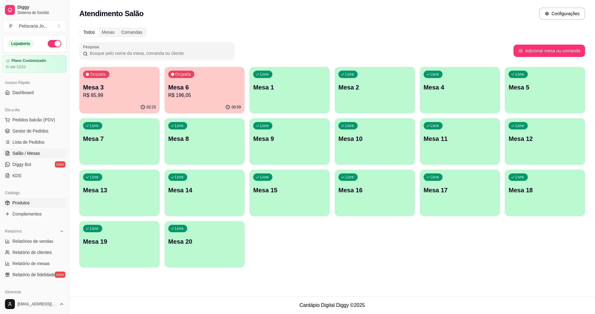
click at [27, 204] on span "Produtos" at bounding box center [20, 203] width 17 height 6
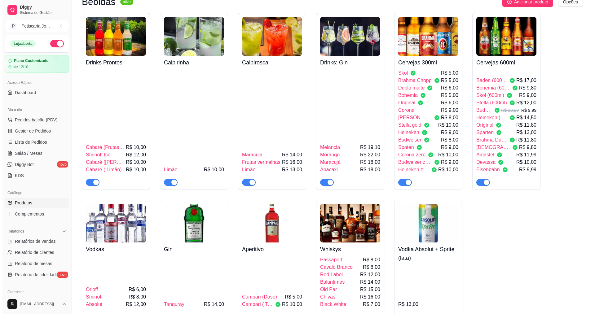
scroll to position [1332, 0]
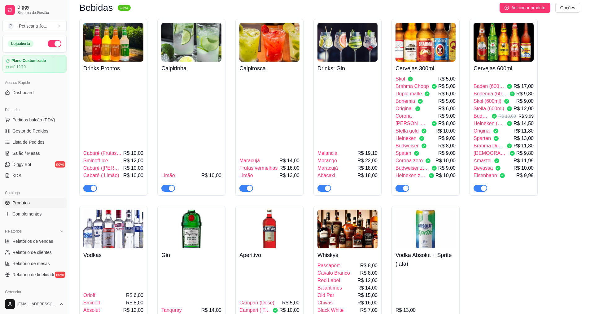
click at [480, 105] on span "Stella (600ml)" at bounding box center [489, 108] width 31 height 7
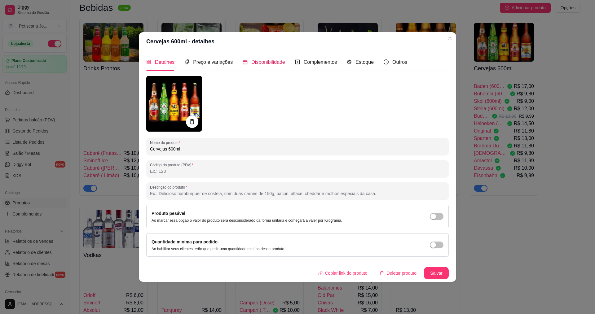
click at [262, 64] on span "Disponibilidade" at bounding box center [268, 61] width 34 height 5
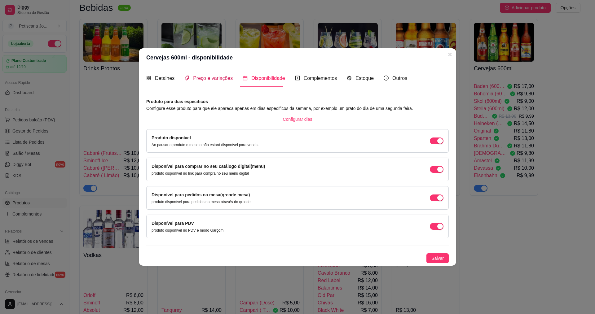
click at [213, 79] on span "Preço e variações" at bounding box center [213, 78] width 40 height 5
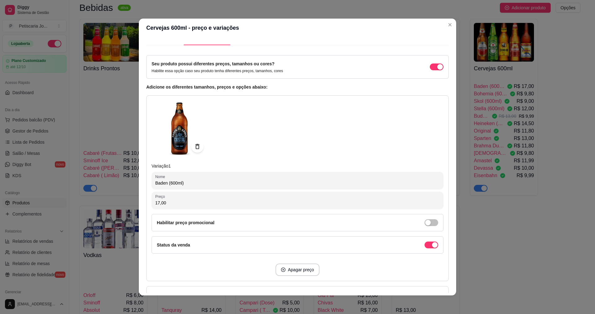
scroll to position [0, 0]
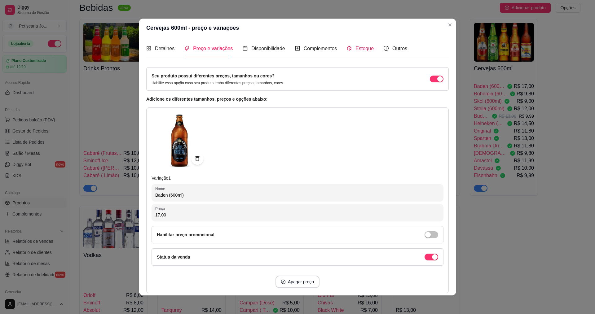
click at [355, 46] on span "Estoque" at bounding box center [364, 48] width 18 height 5
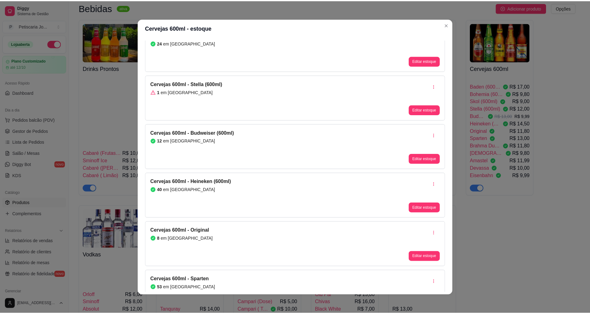
scroll to position [155, 0]
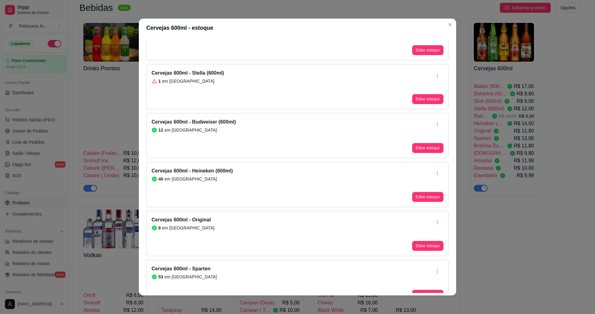
click at [171, 79] on article "em [GEOGRAPHIC_DATA]" at bounding box center [188, 81] width 52 height 6
click at [413, 98] on button "Editar estoque" at bounding box center [427, 99] width 30 height 10
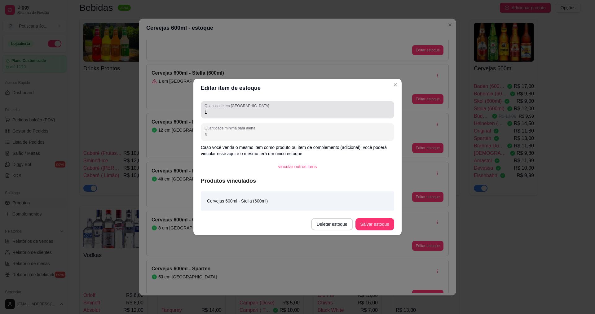
click at [213, 105] on label "Quantidade em [GEOGRAPHIC_DATA]" at bounding box center [237, 105] width 67 height 5
click at [213, 109] on input "1" at bounding box center [297, 112] width 186 height 6
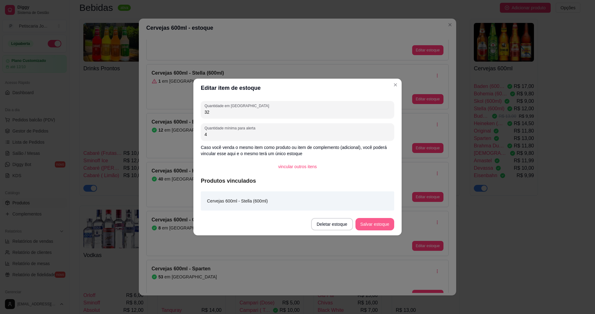
type input "32"
click at [375, 229] on button "Salvar estoque" at bounding box center [375, 224] width 38 height 12
click at [392, 90] on header "Editar item de estoque" at bounding box center [297, 88] width 208 height 19
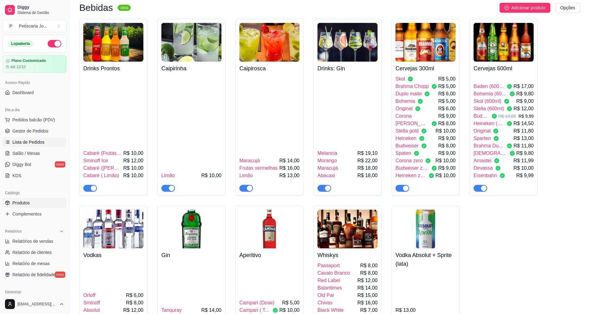
click at [34, 140] on span "Lista de Pedidos" at bounding box center [28, 142] width 32 height 6
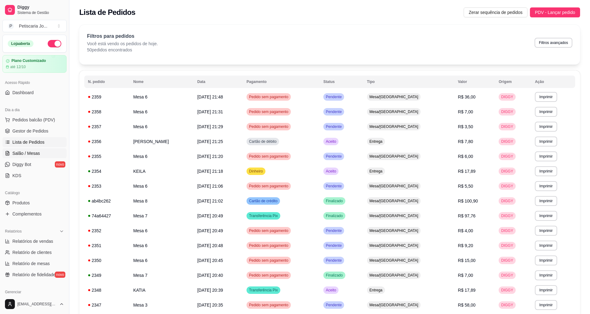
click at [33, 154] on span "Salão / Mesas" at bounding box center [26, 153] width 28 height 6
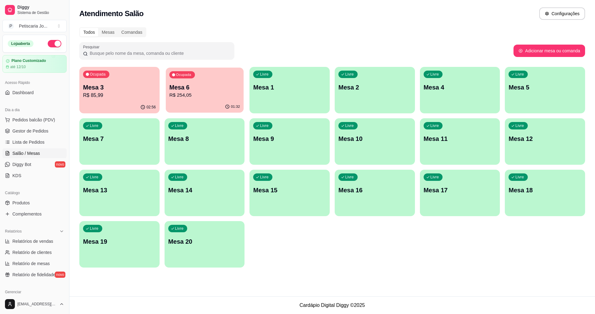
click at [203, 87] on p "Mesa 6" at bounding box center [204, 87] width 71 height 8
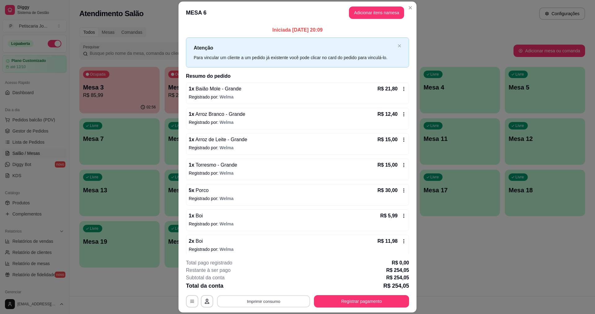
click at [283, 303] on button "Imprimir consumo" at bounding box center [263, 302] width 93 height 12
click at [271, 293] on div "Escolha a impressora IMPRESSORA" at bounding box center [263, 282] width 51 height 21
click at [269, 292] on div "Escolha a impressora IMPRESSORA" at bounding box center [263, 282] width 51 height 21
click at [268, 291] on button "IMPRESSORA" at bounding box center [263, 287] width 45 height 10
click at [384, 14] on button "Adicionar itens na mesa" at bounding box center [376, 13] width 53 height 12
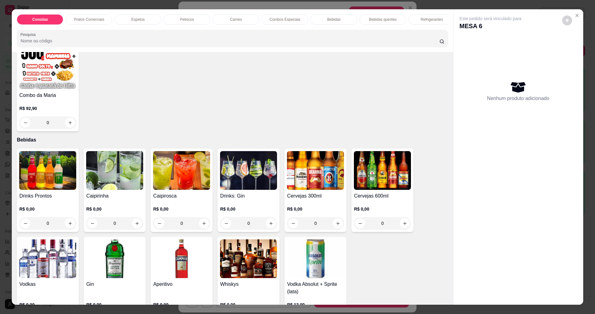
scroll to position [898, 0]
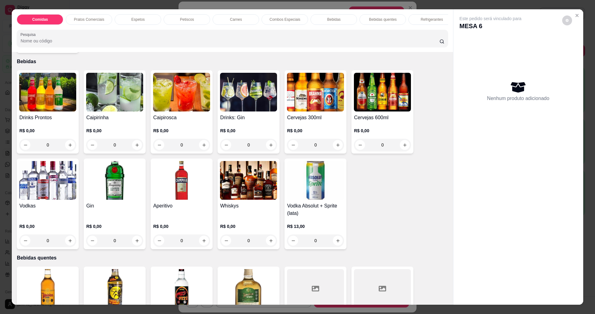
click at [360, 120] on h4 "Cervejas 600ml" at bounding box center [382, 117] width 57 height 7
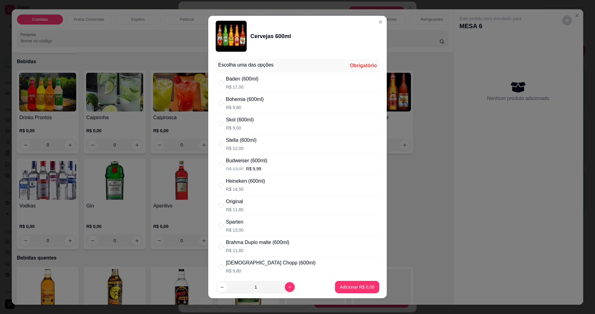
scroll to position [0, 0]
click at [242, 147] on p "R$ 12,00" at bounding box center [241, 149] width 31 height 6
radio input "true"
click at [332, 283] on button "Adicionar R$ 12,00" at bounding box center [355, 287] width 47 height 12
type input "1"
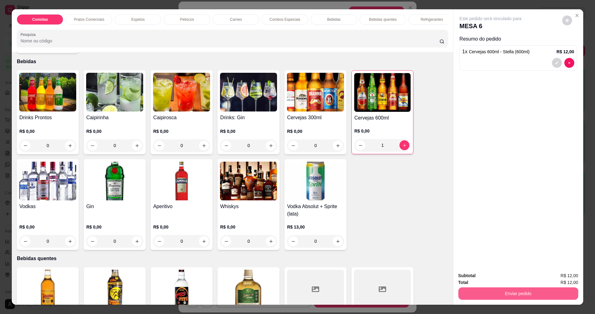
click at [501, 292] on button "Enviar pedido" at bounding box center [518, 294] width 120 height 12
click at [507, 279] on button "Não registrar e enviar pedido" at bounding box center [497, 279] width 64 height 12
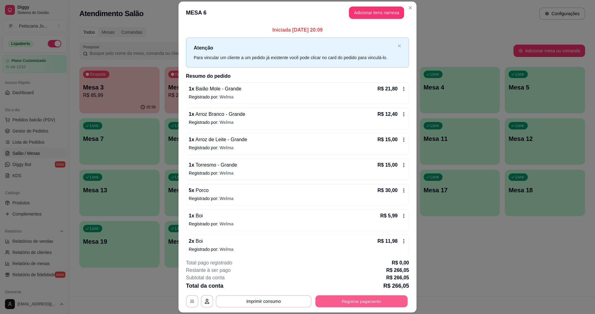
click at [318, 301] on button "Registrar pagamento" at bounding box center [361, 302] width 92 height 12
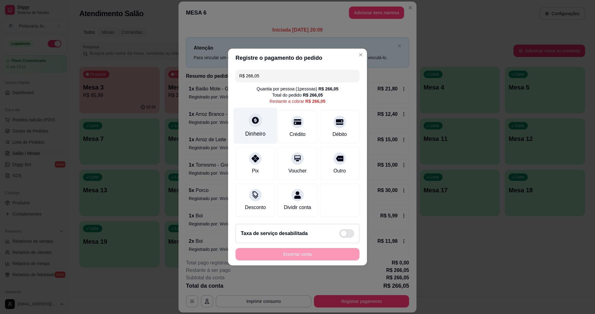
click at [270, 128] on div "Dinheiro" at bounding box center [256, 126] width 44 height 36
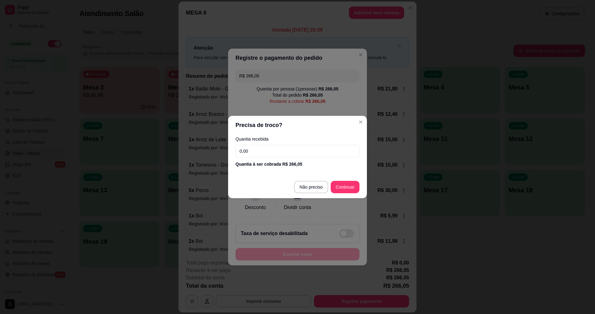
click at [256, 151] on input "0,00" at bounding box center [297, 151] width 124 height 12
type input "300,00"
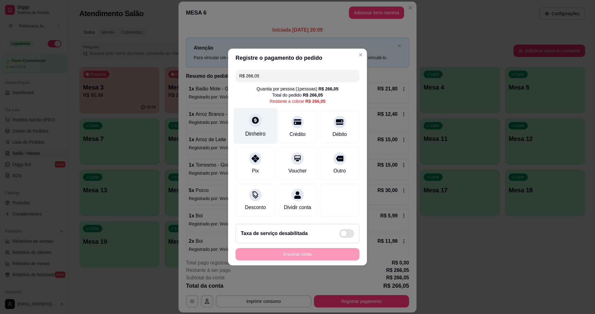
click at [268, 133] on div "Dinheiro" at bounding box center [256, 126] width 44 height 36
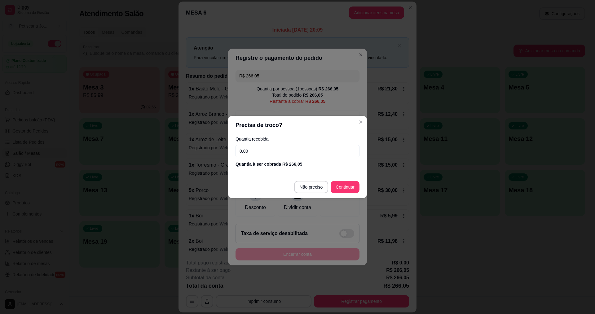
click at [278, 154] on input "0,00" at bounding box center [297, 151] width 124 height 12
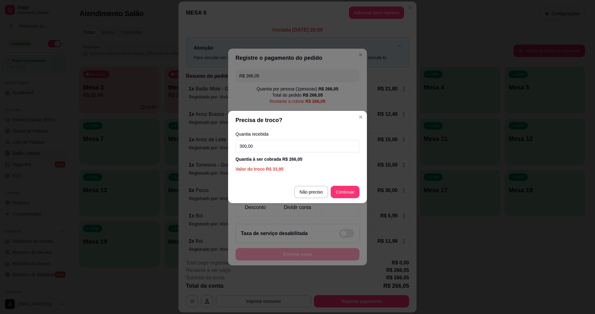
type input "300,00"
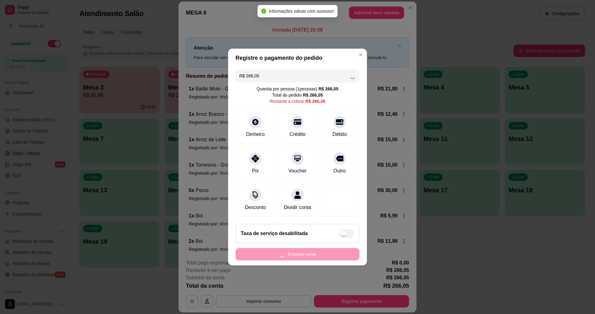
type input "R$ 0,00"
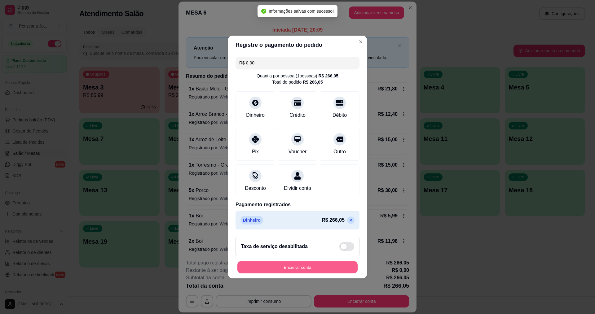
click at [306, 270] on button "Encerrar conta" at bounding box center [297, 267] width 120 height 12
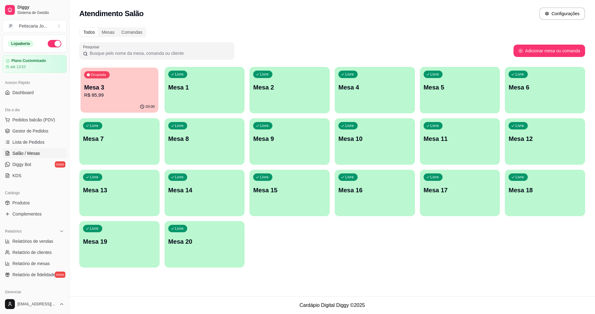
click at [128, 104] on div "03:00" at bounding box center [120, 107] width 78 height 12
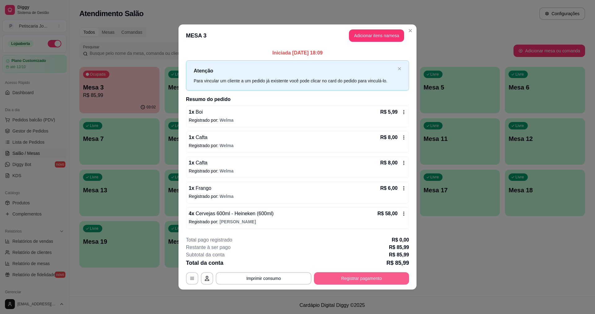
click at [341, 280] on button "Registrar pagamento" at bounding box center [361, 278] width 95 height 12
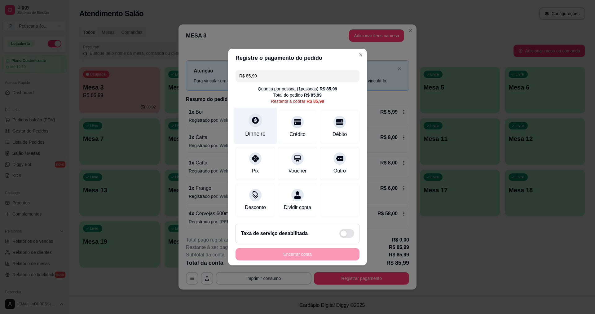
click at [263, 130] on div "Dinheiro" at bounding box center [255, 134] width 20 height 8
click at [295, 124] on div "Crédito" at bounding box center [298, 126] width 44 height 36
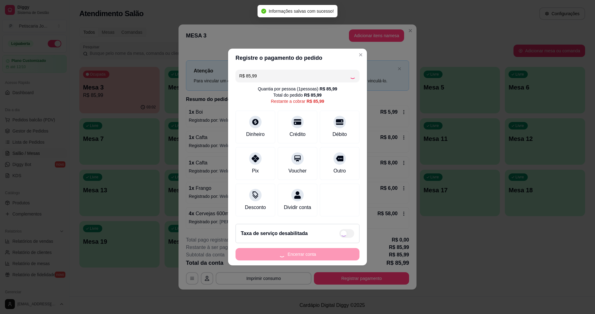
type input "R$ 0,00"
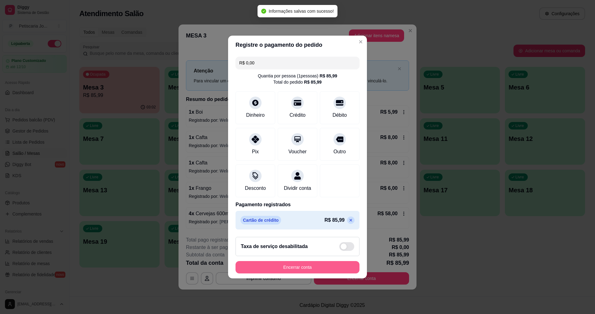
click at [290, 269] on button "Encerrar conta" at bounding box center [297, 267] width 124 height 12
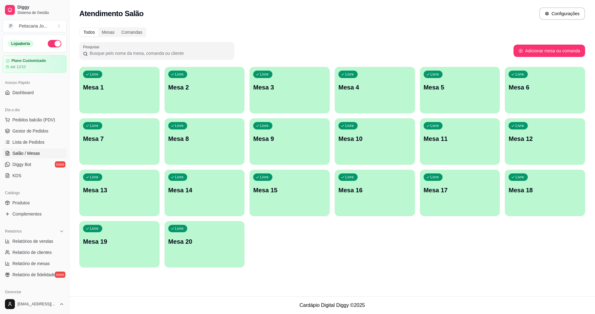
click at [322, 136] on div "Livre Mesa 1 Livre Mesa 2 Livre Mesa 3 Livre Mesa 4 Livre Mesa 5 Livre Mesa 6 L…" at bounding box center [332, 167] width 506 height 201
click at [24, 140] on span "Lista de Pedidos" at bounding box center [28, 142] width 32 height 6
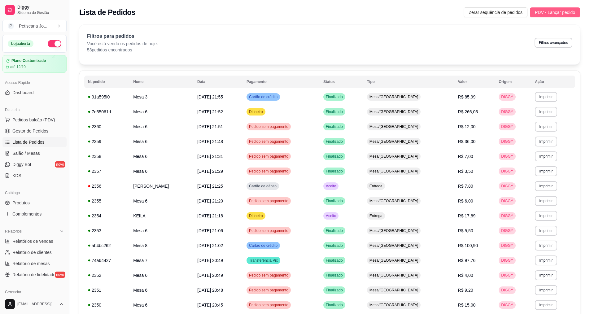
click at [550, 12] on span "PDV - Lançar pedido" at bounding box center [555, 12] width 40 height 7
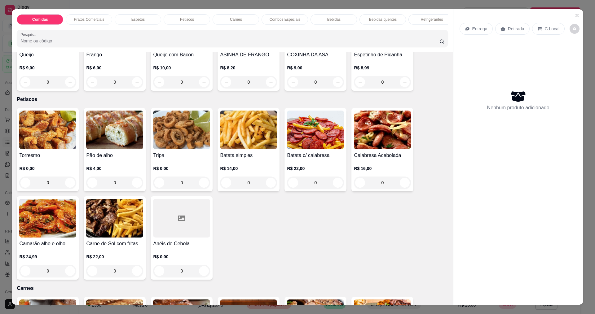
scroll to position [403, 0]
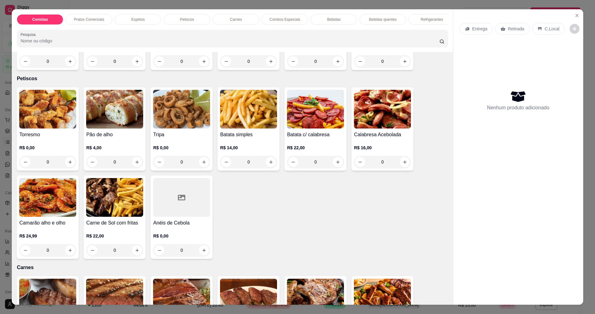
click at [66, 166] on div "0" at bounding box center [47, 162] width 57 height 12
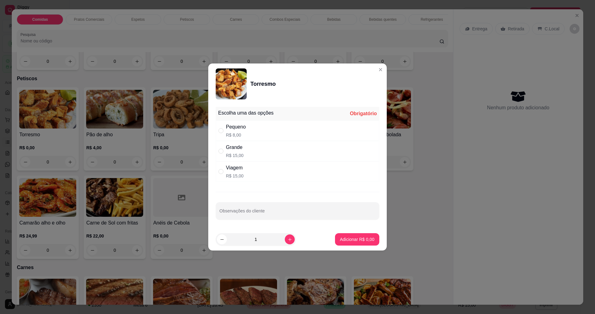
click at [227, 174] on p "R$ 15,00" at bounding box center [235, 176] width 18 height 6
radio input "true"
click at [348, 239] on p "Adicionar R$ 15,00" at bounding box center [356, 239] width 36 height 6
type input "1"
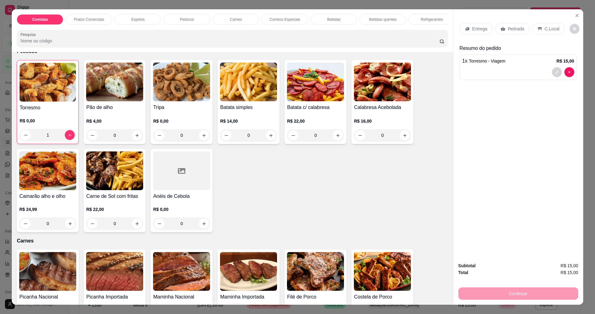
scroll to position [434, 0]
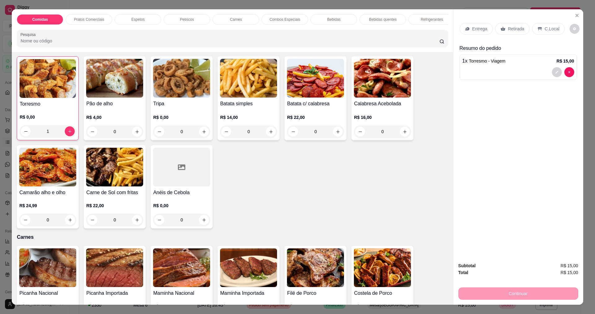
click at [202, 138] on div "0" at bounding box center [181, 131] width 57 height 12
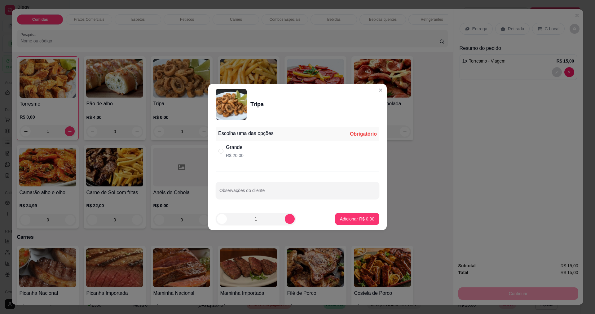
click at [257, 158] on div "Grande R$ 20,00" at bounding box center [298, 151] width 164 height 20
radio input "true"
click at [345, 218] on p "Adicionar R$ 20,00" at bounding box center [356, 219] width 36 height 6
type input "1"
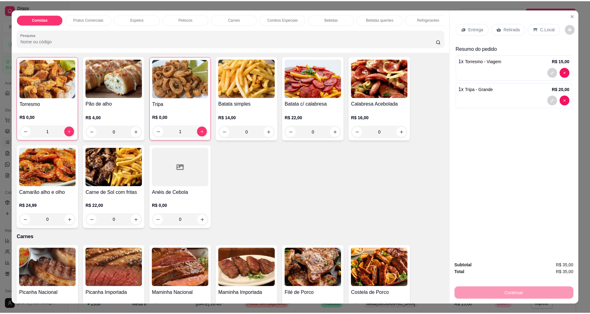
scroll to position [11, 0]
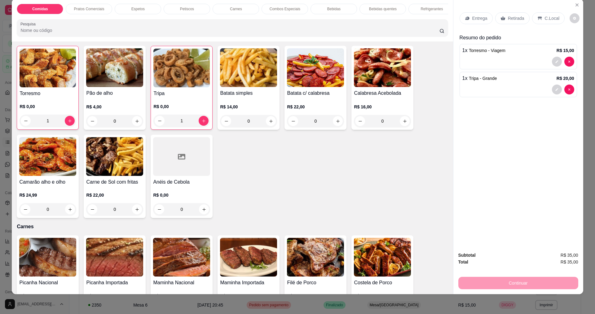
click at [468, 16] on div "Entrega" at bounding box center [475, 18] width 33 height 12
click at [517, 14] on div "Retirada" at bounding box center [512, 18] width 34 height 12
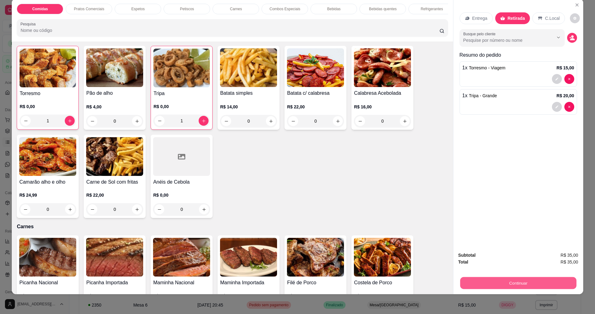
click at [514, 283] on button "Continuar" at bounding box center [518, 283] width 116 height 12
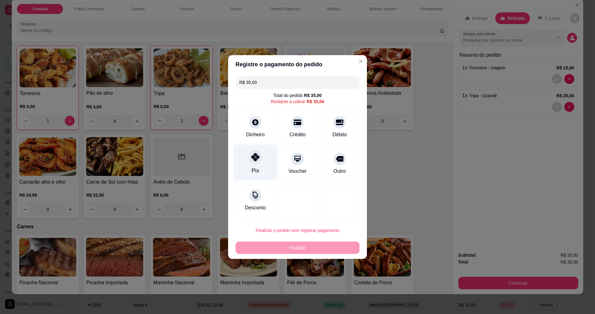
click at [250, 161] on div at bounding box center [255, 157] width 14 height 14
type input "R$ 0,00"
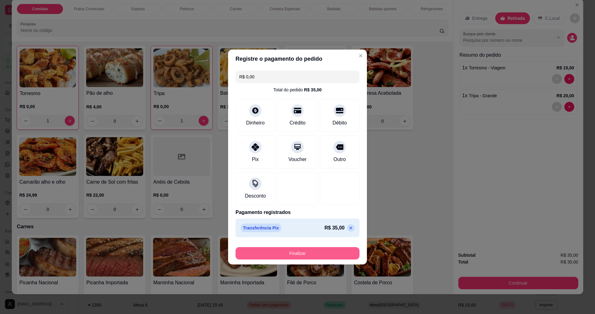
click at [310, 253] on button "Finalizar" at bounding box center [297, 253] width 124 height 12
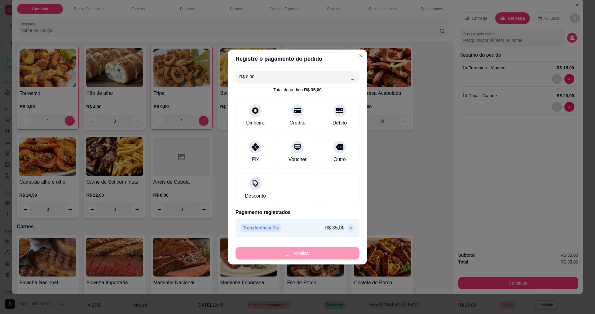
type input "0"
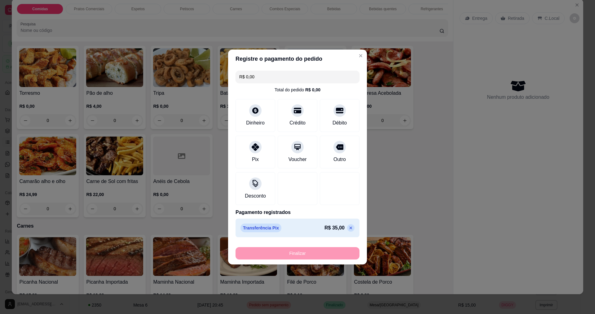
type input "-R$ 35,00"
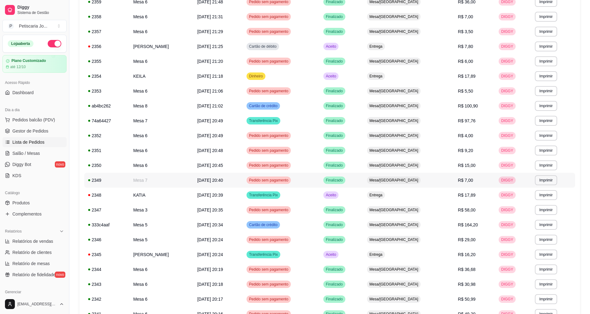
scroll to position [155, 0]
